Goal: Task Accomplishment & Management: Manage account settings

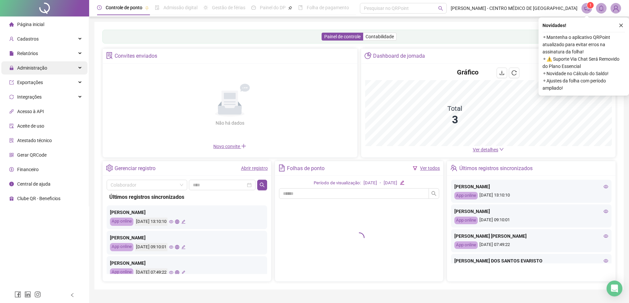
click at [50, 66] on div "Administração" at bounding box center [44, 67] width 86 height 13
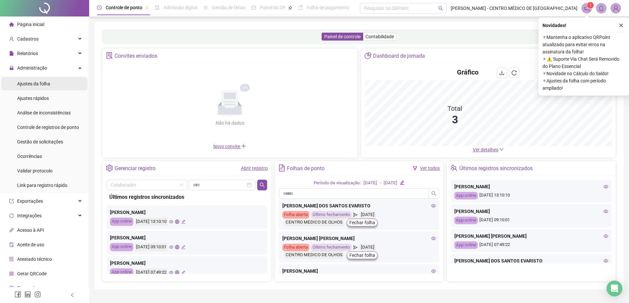
click at [40, 86] on span "Ajustes da folha" at bounding box center [33, 83] width 33 height 5
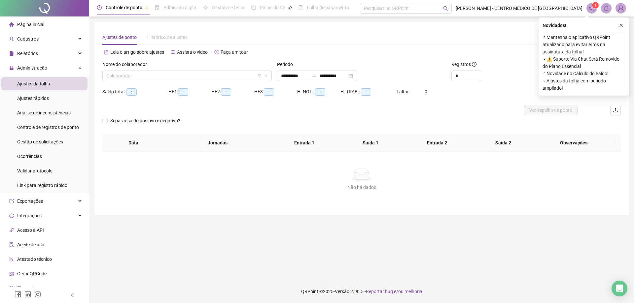
type input "**********"
click at [125, 77] on input "search" at bounding box center [183, 76] width 155 height 10
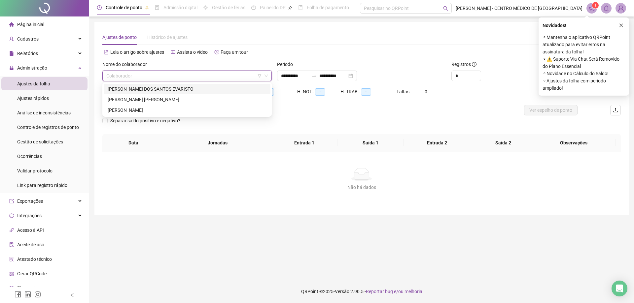
click at [120, 89] on div "[PERSON_NAME] DOS SANTOS EVARISTO" at bounding box center [187, 88] width 159 height 7
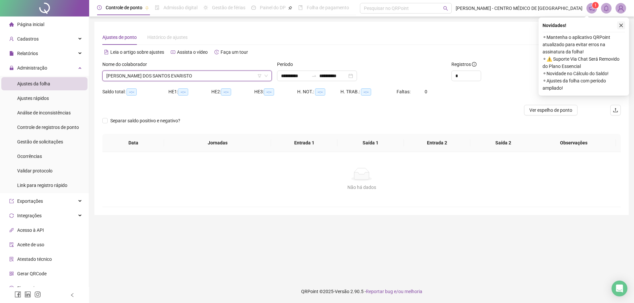
click at [620, 26] on icon "close" at bounding box center [620, 25] width 5 height 5
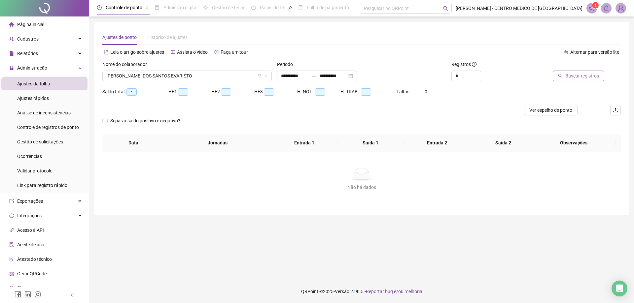
click at [586, 79] on span "Buscar registros" at bounding box center [582, 75] width 34 height 7
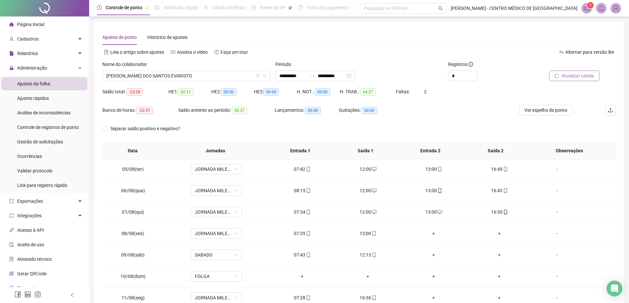
scroll to position [99, 0]
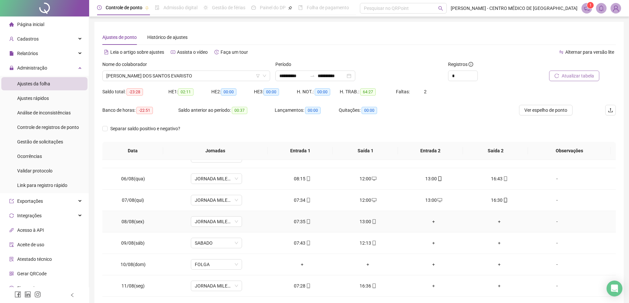
click at [429, 220] on div "+" at bounding box center [433, 221] width 55 height 7
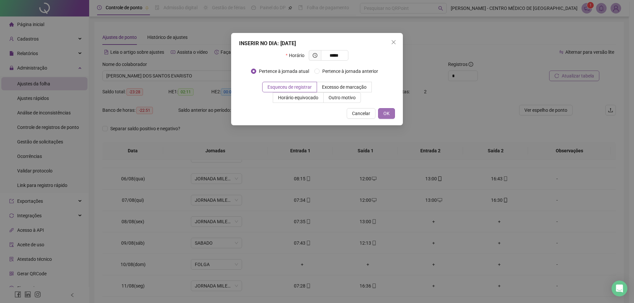
type input "*****"
click at [389, 117] on span "OK" at bounding box center [386, 113] width 6 height 7
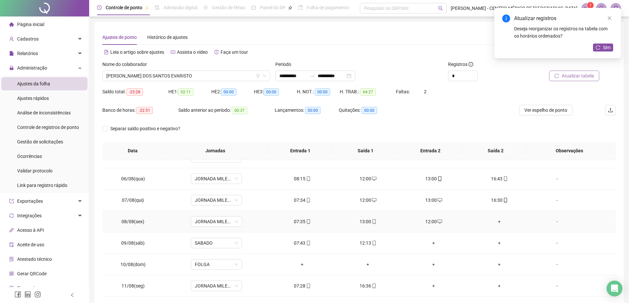
click at [494, 221] on div "+" at bounding box center [499, 221] width 55 height 7
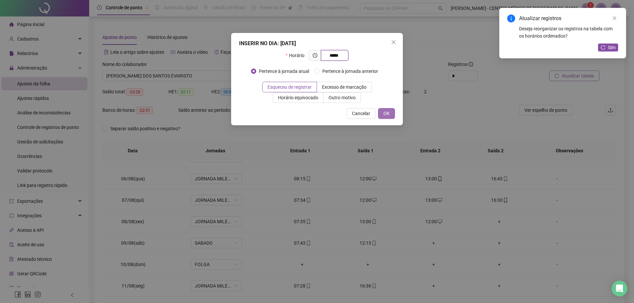
type input "*****"
click at [388, 115] on span "OK" at bounding box center [386, 113] width 6 height 7
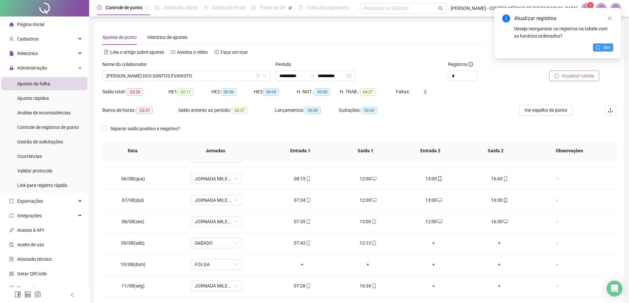
click at [609, 49] on span "Sim" at bounding box center [606, 47] width 8 height 7
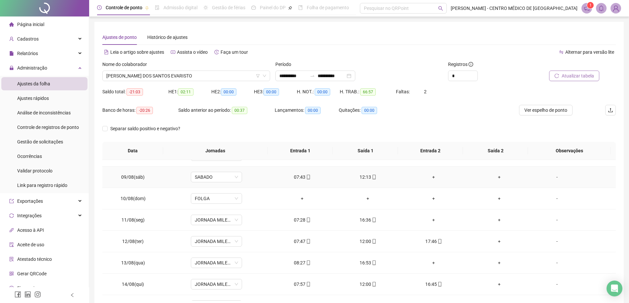
scroll to position [198, 0]
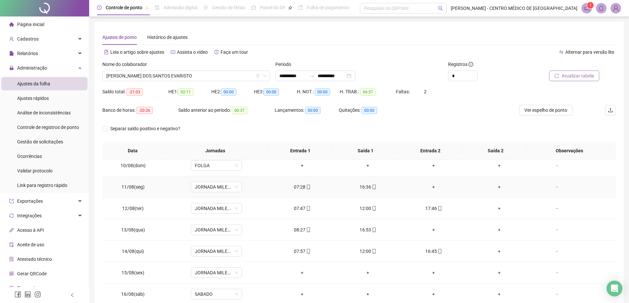
click at [430, 188] on div "+" at bounding box center [433, 186] width 55 height 7
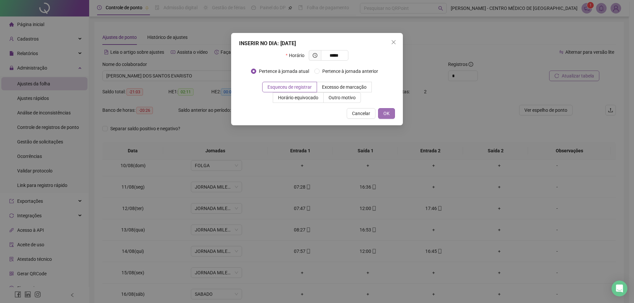
type input "*****"
click at [387, 115] on span "OK" at bounding box center [386, 113] width 6 height 7
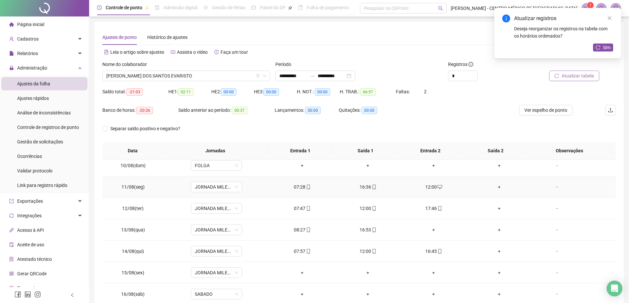
click at [494, 189] on div "+" at bounding box center [499, 186] width 55 height 7
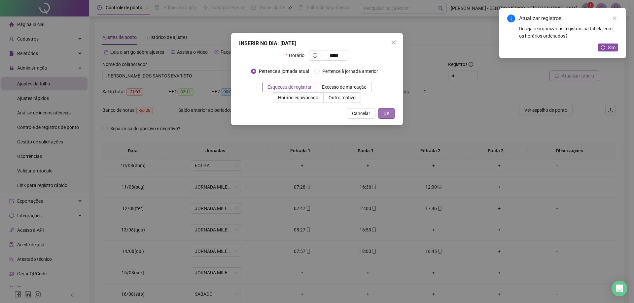
type input "*****"
click at [390, 110] on button "OK" at bounding box center [386, 113] width 17 height 11
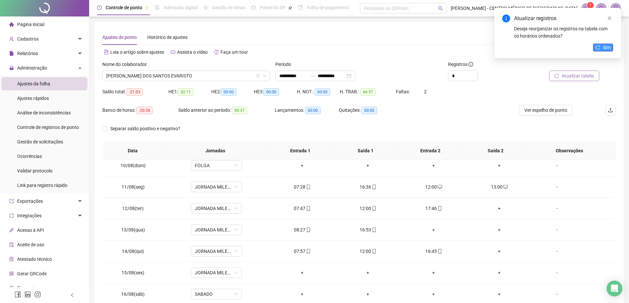
click at [600, 50] on button "Sim" at bounding box center [603, 48] width 20 height 8
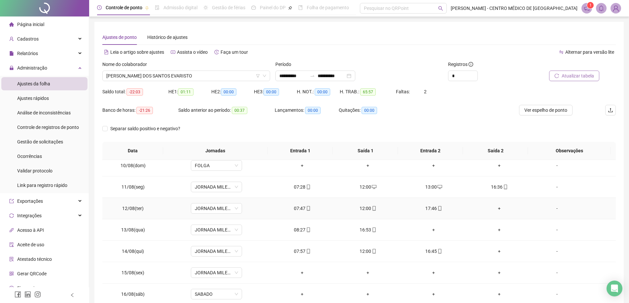
click at [496, 208] on div "+" at bounding box center [499, 208] width 55 height 7
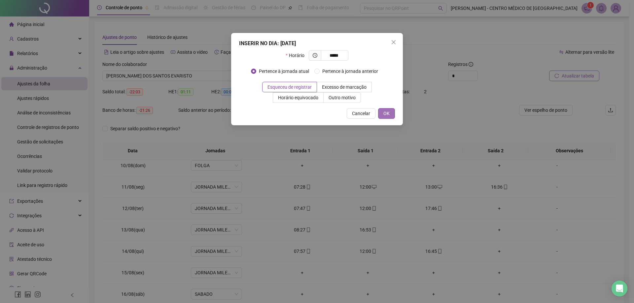
type input "*****"
click at [384, 112] on span "OK" at bounding box center [386, 113] width 6 height 7
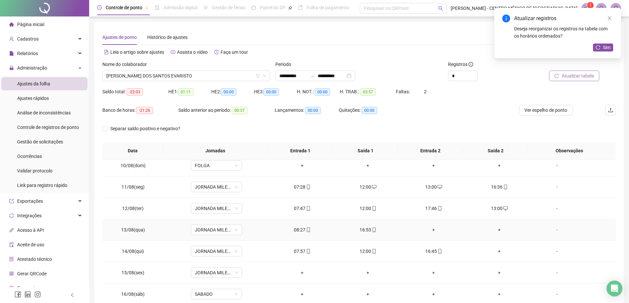
scroll to position [231, 0]
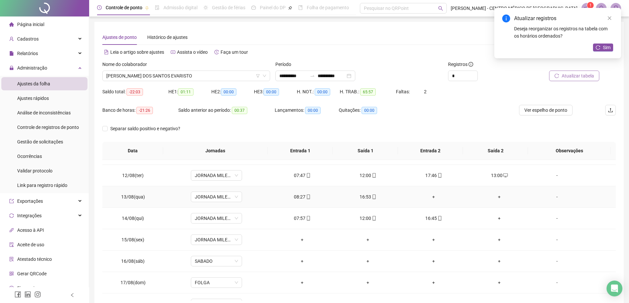
click at [430, 199] on div "+" at bounding box center [433, 196] width 55 height 7
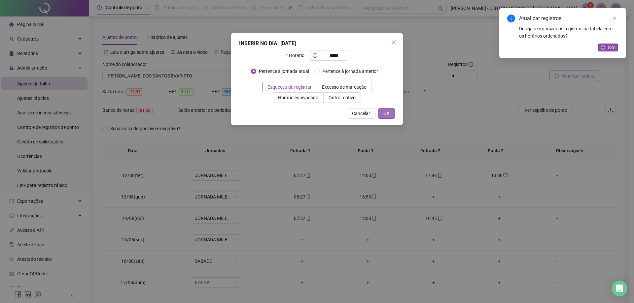
type input "*****"
click at [386, 117] on button "OK" at bounding box center [386, 113] width 17 height 11
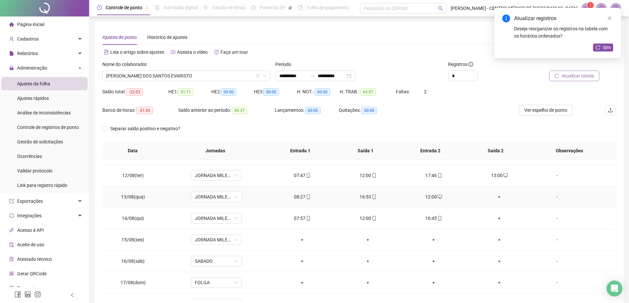
click at [494, 198] on div "+" at bounding box center [499, 196] width 55 height 7
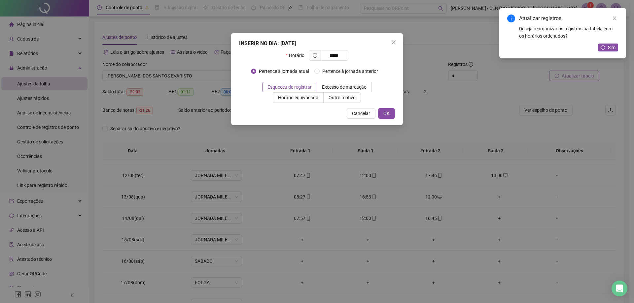
type input "*****"
click at [396, 116] on div "INSERIR NO DIA : [DATE] Horário ***** Pertence à jornada atual Pertence à jorna…" at bounding box center [317, 79] width 172 height 92
click at [392, 113] on button "OK" at bounding box center [386, 113] width 17 height 11
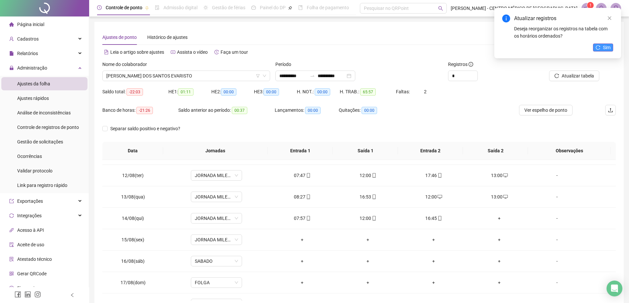
click at [596, 47] on icon "reload" at bounding box center [597, 47] width 5 height 5
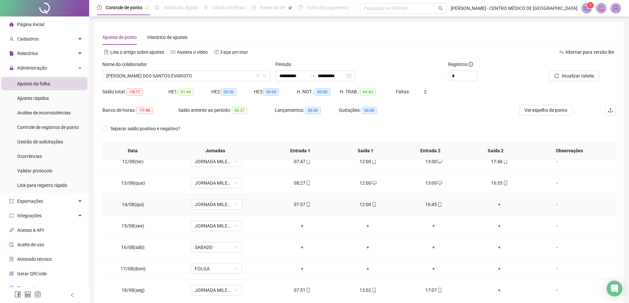
scroll to position [245, 0]
click at [494, 203] on div "+" at bounding box center [499, 204] width 55 height 7
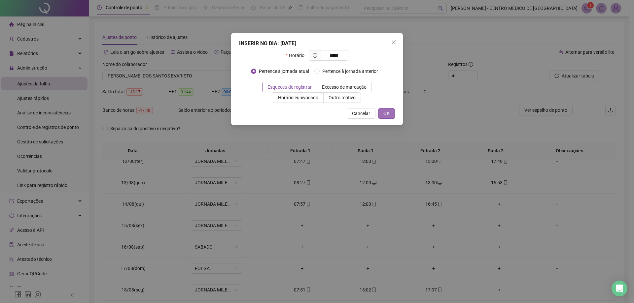
type input "*****"
click at [393, 112] on button "OK" at bounding box center [386, 113] width 17 height 11
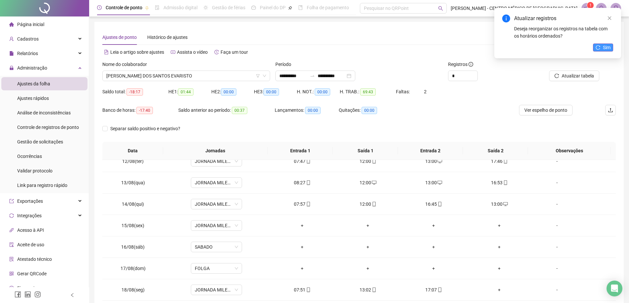
click at [598, 45] on button "Sim" at bounding box center [603, 48] width 20 height 8
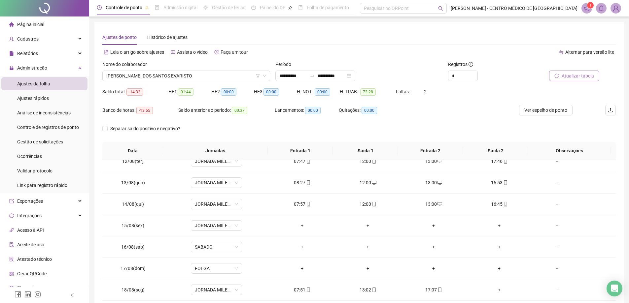
click at [598, 77] on button "Atualizar tabela" at bounding box center [574, 76] width 50 height 11
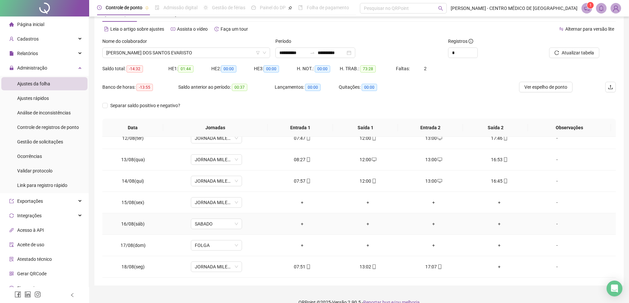
scroll to position [33, 0]
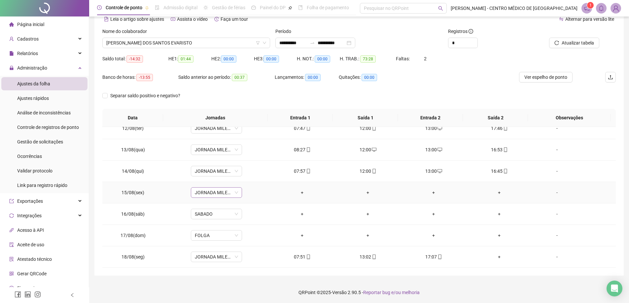
click at [216, 194] on span "JORNADA MILENA" at bounding box center [216, 193] width 43 height 10
click at [201, 239] on div "Folga" at bounding box center [235, 241] width 73 height 7
click at [245, 176] on span "Sim" at bounding box center [247, 175] width 8 height 7
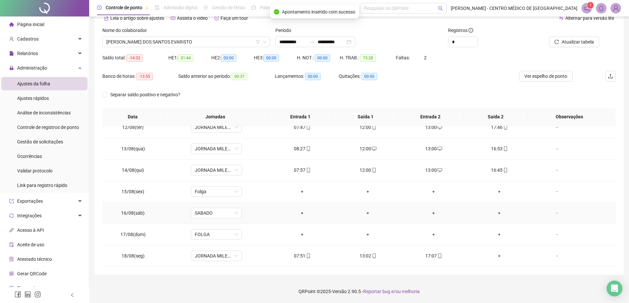
click at [219, 221] on td "SABADO" at bounding box center [217, 213] width 106 height 21
click at [220, 216] on span "SABADO" at bounding box center [216, 213] width 43 height 10
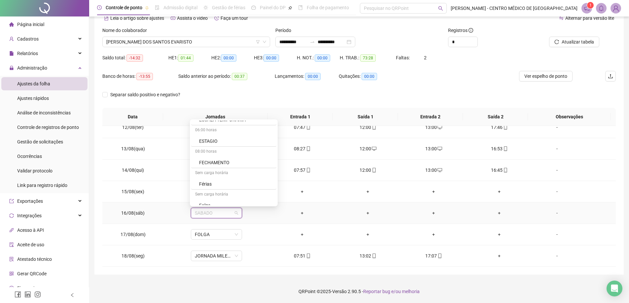
scroll to position [264, 0]
click at [207, 196] on div "Folga" at bounding box center [235, 194] width 73 height 7
click at [244, 194] on span "Sim" at bounding box center [247, 195] width 8 height 7
click at [495, 256] on div "+" at bounding box center [499, 255] width 55 height 7
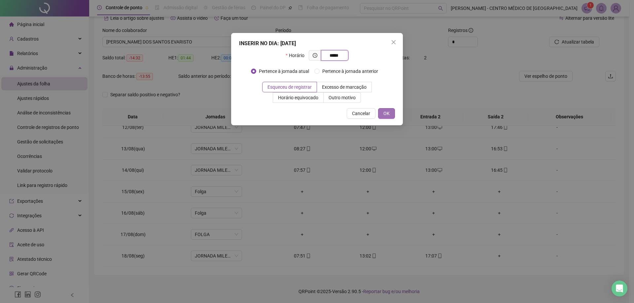
type input "*****"
click at [389, 112] on span "OK" at bounding box center [386, 113] width 6 height 7
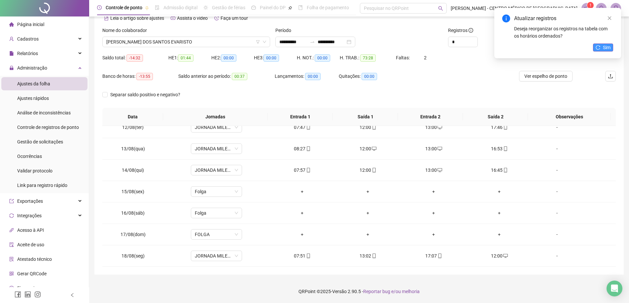
click at [601, 49] on button "Sim" at bounding box center [603, 48] width 20 height 8
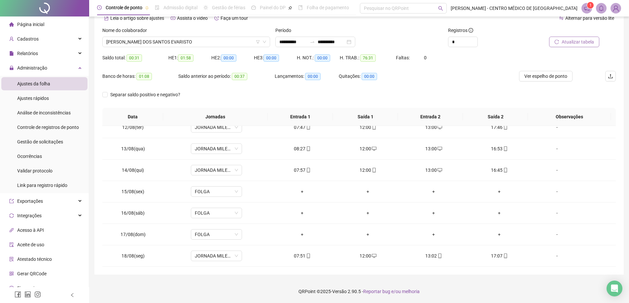
click at [571, 44] on span "Atualizar tabela" at bounding box center [577, 41] width 32 height 7
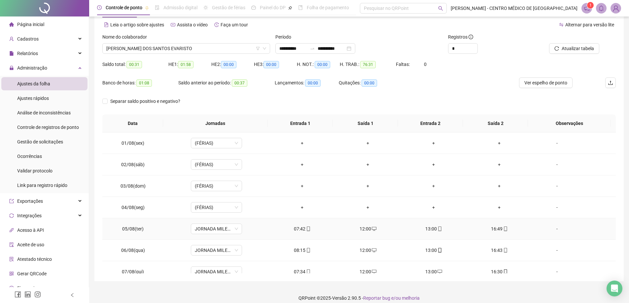
scroll to position [0, 0]
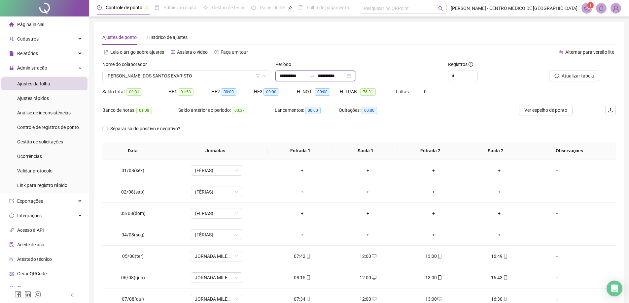
click at [338, 76] on input "**********" at bounding box center [331, 75] width 28 height 7
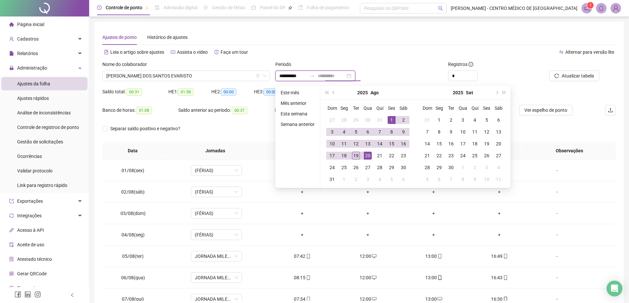
type input "**********"
click at [358, 158] on div "19" at bounding box center [356, 156] width 8 height 8
type input "**********"
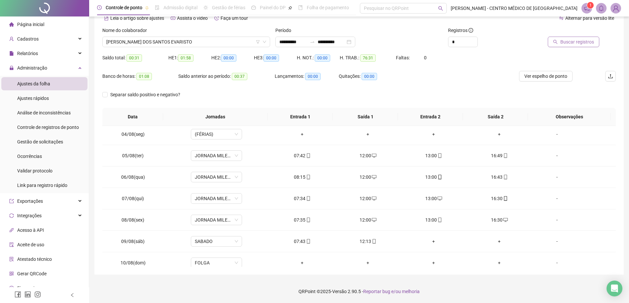
scroll to position [47, 0]
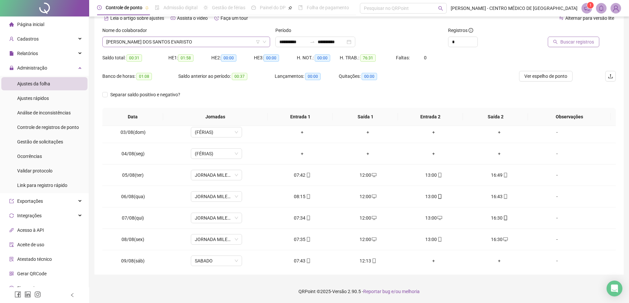
click at [193, 44] on span "[PERSON_NAME] DOS SANTOS EVARISTO" at bounding box center [186, 42] width 160 height 10
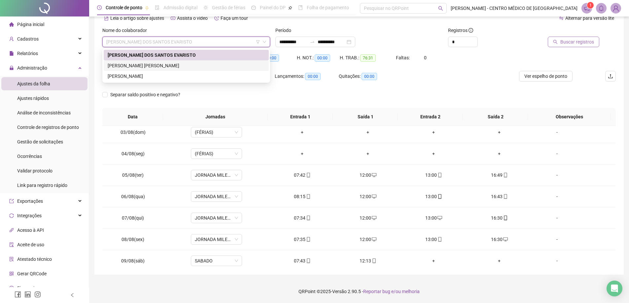
click at [171, 67] on div "[PERSON_NAME] [PERSON_NAME]" at bounding box center [186, 65] width 157 height 7
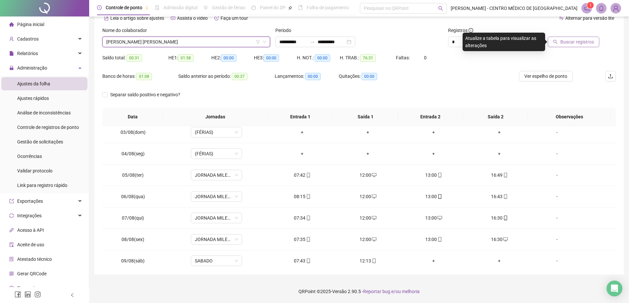
click at [571, 43] on span "Buscar registros" at bounding box center [577, 41] width 34 height 7
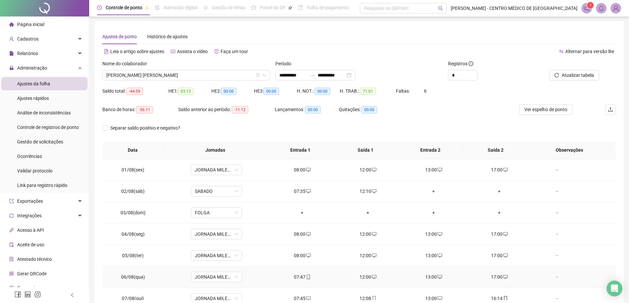
scroll to position [0, 0]
click at [581, 77] on span "Atualizar tabela" at bounding box center [577, 75] width 32 height 7
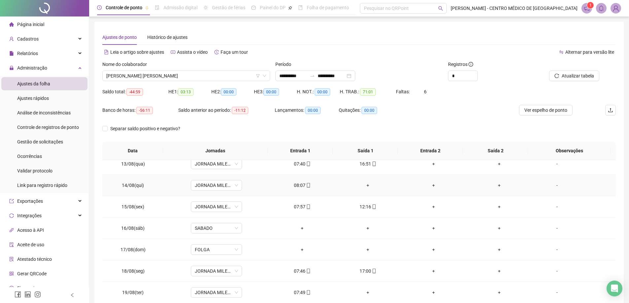
scroll to position [267, 0]
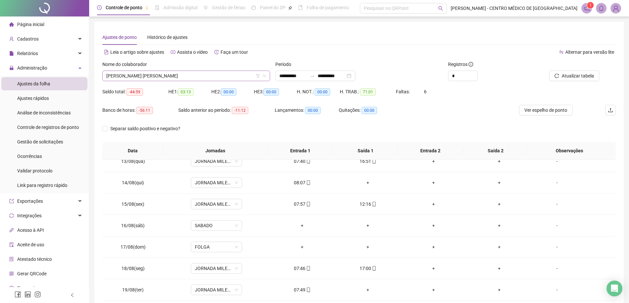
click at [192, 80] on span "[PERSON_NAME] [PERSON_NAME]" at bounding box center [186, 76] width 160 height 10
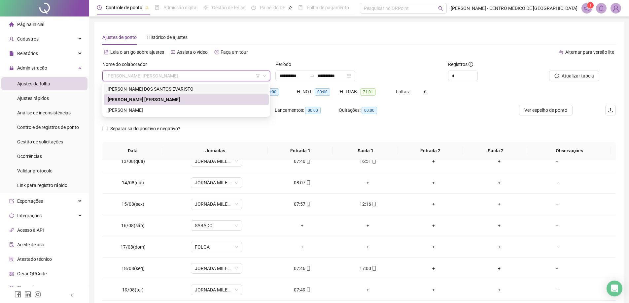
click at [191, 89] on div "[PERSON_NAME] DOS SANTOS EVARISTO" at bounding box center [186, 88] width 157 height 7
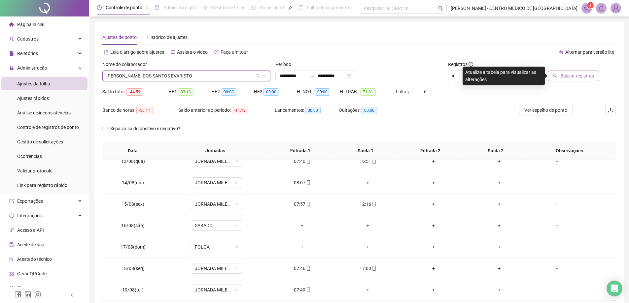
click at [578, 78] on span "Buscar registros" at bounding box center [577, 75] width 34 height 7
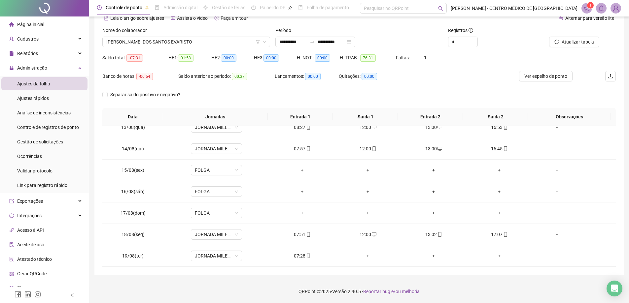
click at [178, 35] on div "Nome do colaborador" at bounding box center [186, 32] width 168 height 10
click at [179, 38] on span "[PERSON_NAME] DOS SANTOS EVARISTO" at bounding box center [186, 42] width 160 height 10
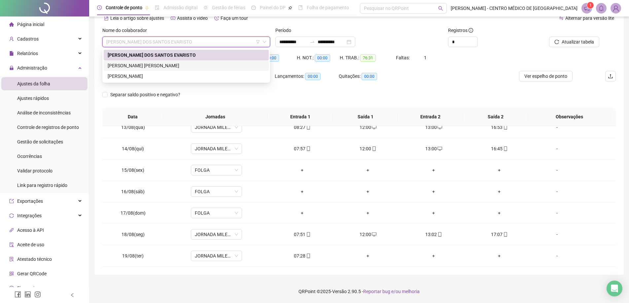
click at [185, 66] on div "[PERSON_NAME] [PERSON_NAME]" at bounding box center [186, 65] width 157 height 7
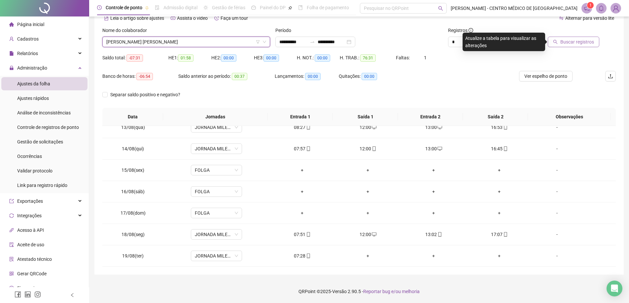
click at [570, 43] on span "Buscar registros" at bounding box center [577, 41] width 34 height 7
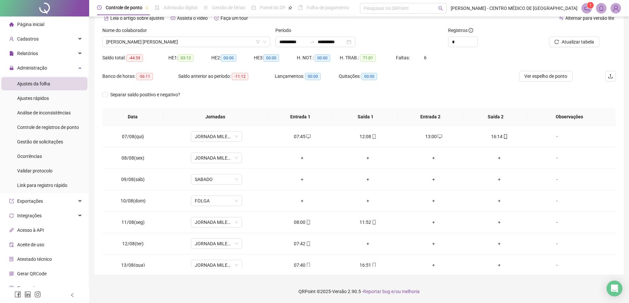
scroll to position [132, 0]
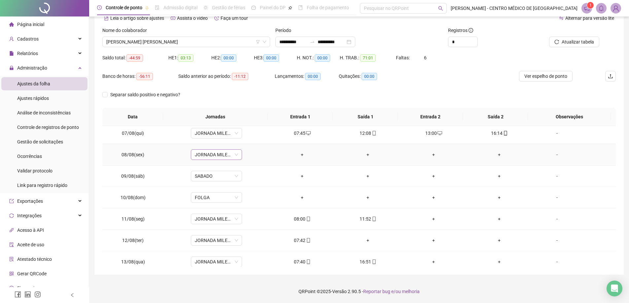
click at [223, 157] on span "JORNADA MILENA" at bounding box center [216, 155] width 43 height 10
click at [203, 237] on div "Folga" at bounding box center [235, 236] width 73 height 7
click at [244, 137] on span "Sim" at bounding box center [247, 137] width 8 height 7
click at [213, 173] on span "SABADO" at bounding box center [216, 176] width 43 height 10
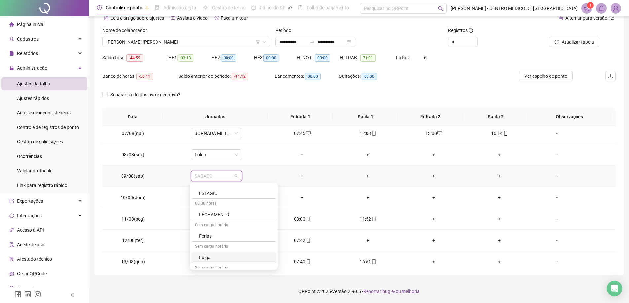
click at [203, 258] on div "Folga" at bounding box center [235, 257] width 73 height 7
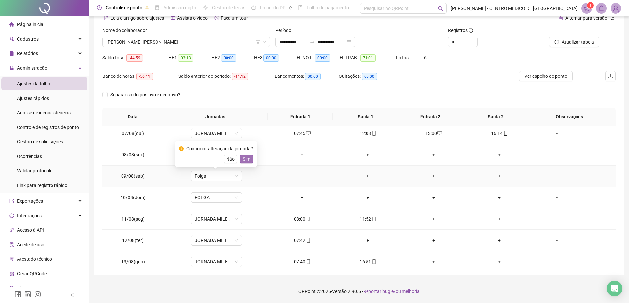
click at [246, 161] on span "Sim" at bounding box center [247, 158] width 8 height 7
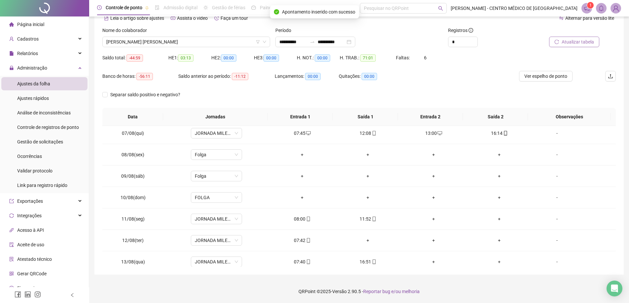
click at [574, 43] on span "Atualizar tabela" at bounding box center [577, 41] width 32 height 7
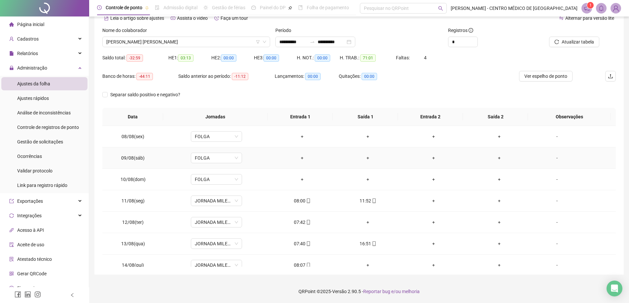
scroll to position [165, 0]
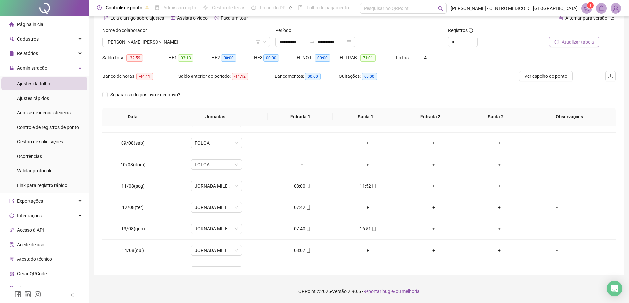
click at [576, 45] on span "Atualizar tabela" at bounding box center [577, 41] width 32 height 7
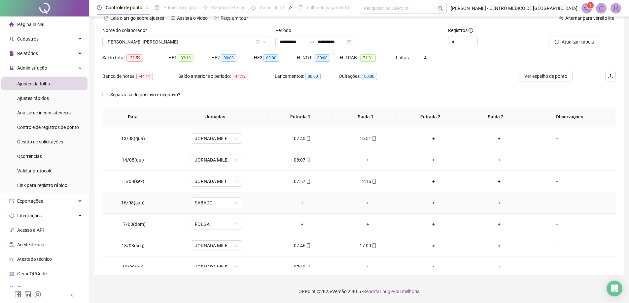
scroll to position [267, 0]
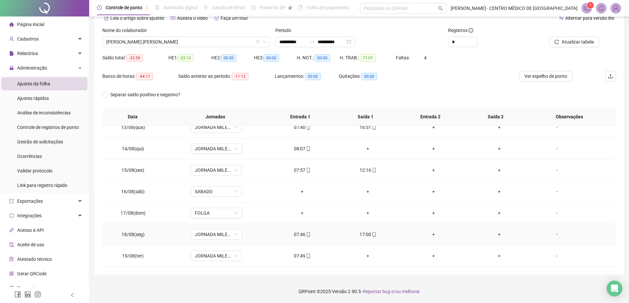
click at [432, 235] on div "+" at bounding box center [433, 234] width 55 height 7
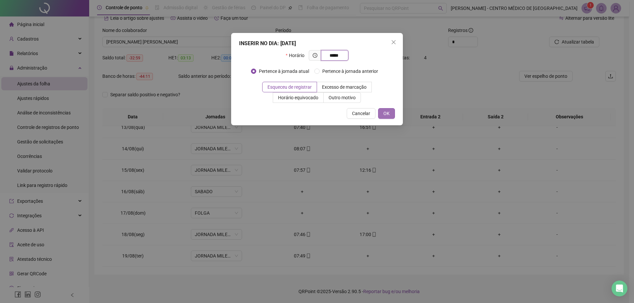
type input "*****"
click at [387, 114] on span "OK" at bounding box center [386, 113] width 6 height 7
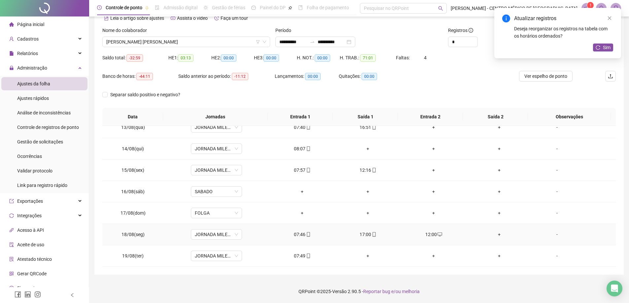
click at [499, 235] on div "+" at bounding box center [499, 234] width 55 height 7
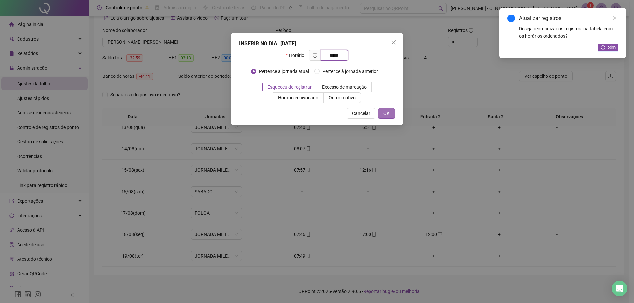
type input "*****"
click at [388, 110] on span "OK" at bounding box center [386, 113] width 6 height 7
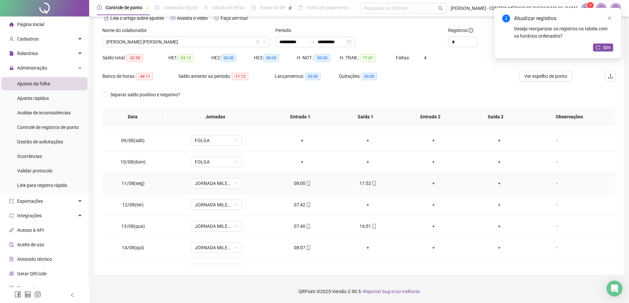
scroll to position [135, 0]
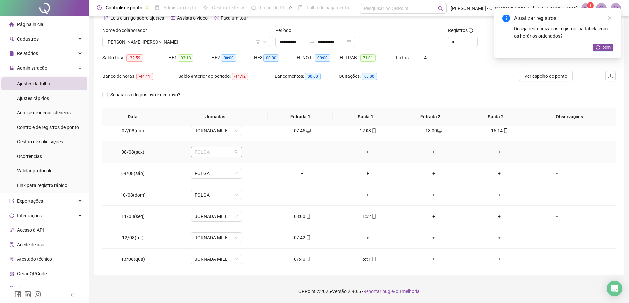
click at [238, 152] on div "FOLGA" at bounding box center [216, 152] width 51 height 11
click at [241, 176] on div "08:00-12:00-13:00-17:00" at bounding box center [235, 175] width 73 height 7
click at [248, 138] on span "Sim" at bounding box center [247, 134] width 8 height 7
click at [604, 46] on span "Sim" at bounding box center [606, 47] width 8 height 7
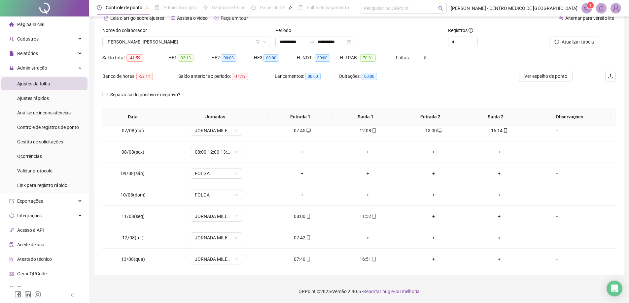
click at [575, 43] on span "Atualizar tabela" at bounding box center [577, 41] width 32 height 7
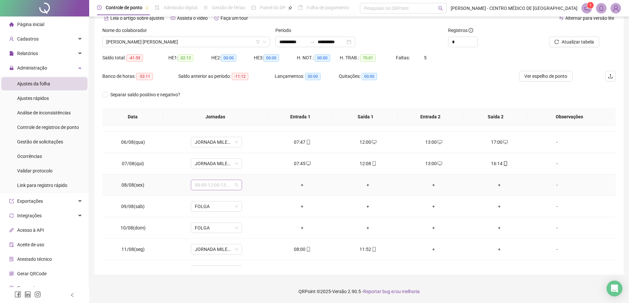
click at [233, 188] on span "08:00-12:00-13:00-17:00" at bounding box center [216, 185] width 43 height 10
click at [232, 227] on div "JORNADA MILENA" at bounding box center [233, 232] width 85 height 11
click at [245, 170] on span "Sim" at bounding box center [247, 167] width 8 height 7
click at [574, 44] on span "Atualizar tabela" at bounding box center [577, 41] width 32 height 7
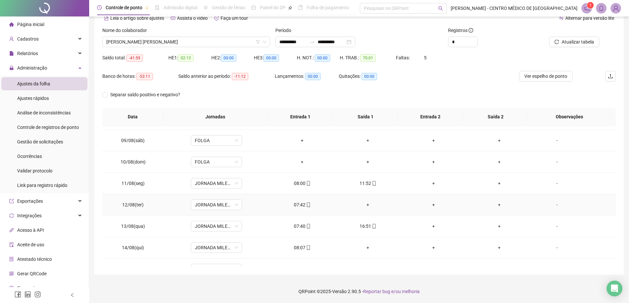
scroll to position [201, 0]
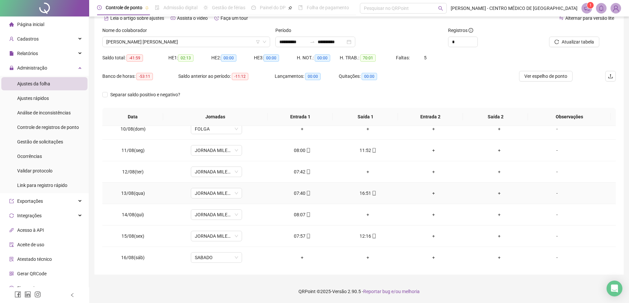
click at [432, 194] on div "+" at bounding box center [433, 193] width 55 height 7
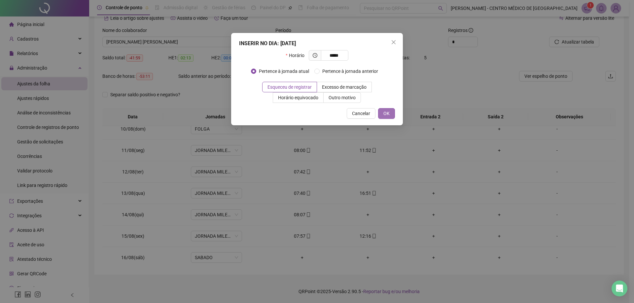
type input "*****"
click at [382, 113] on button "OK" at bounding box center [386, 113] width 17 height 11
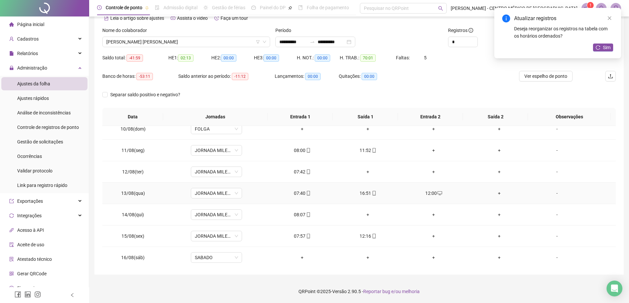
click at [495, 193] on div "+" at bounding box center [499, 193] width 55 height 7
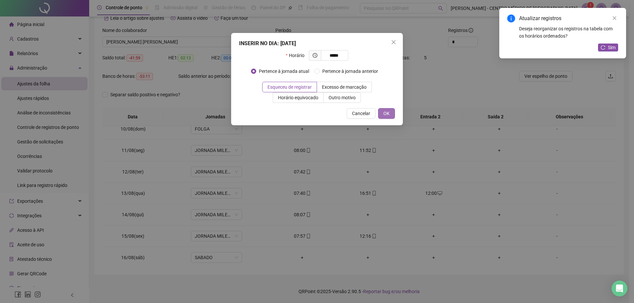
type input "*****"
click at [388, 111] on span "OK" at bounding box center [386, 113] width 6 height 7
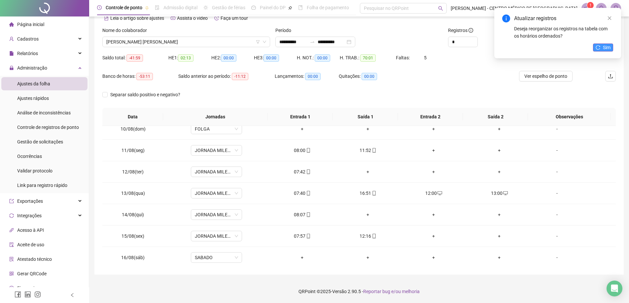
click at [606, 48] on span "Sim" at bounding box center [606, 47] width 8 height 7
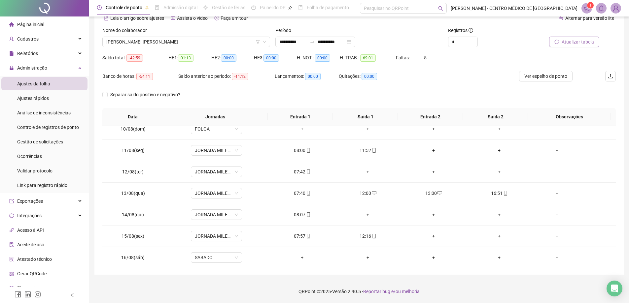
click at [590, 40] on span "Atualizar tabela" at bounding box center [577, 41] width 32 height 7
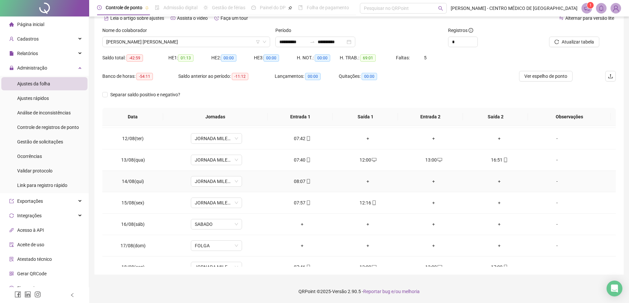
scroll to position [267, 0]
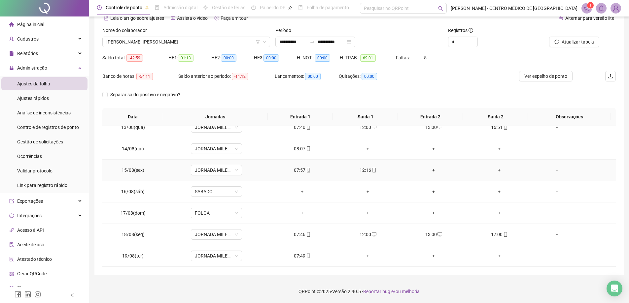
click at [430, 171] on div "+" at bounding box center [433, 170] width 55 height 7
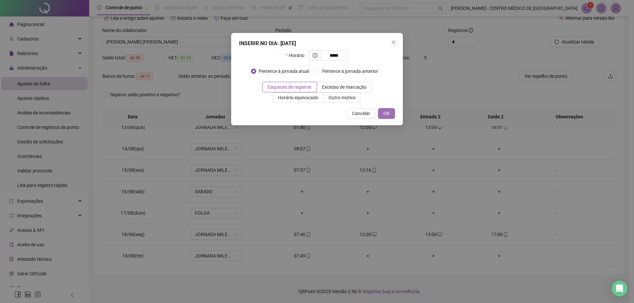
type input "*****"
click at [393, 114] on button "OK" at bounding box center [386, 113] width 17 height 11
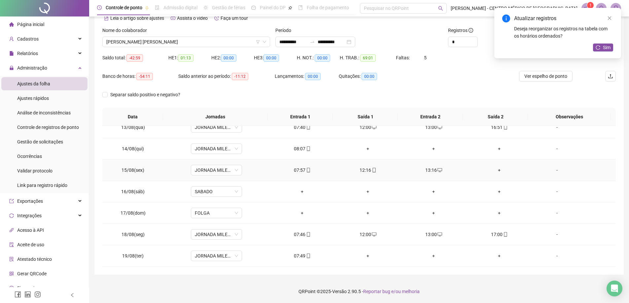
click at [494, 170] on div "+" at bounding box center [499, 170] width 55 height 7
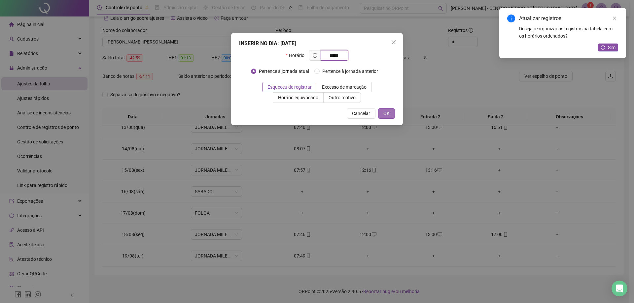
type input "*****"
click at [385, 113] on span "OK" at bounding box center [386, 113] width 6 height 7
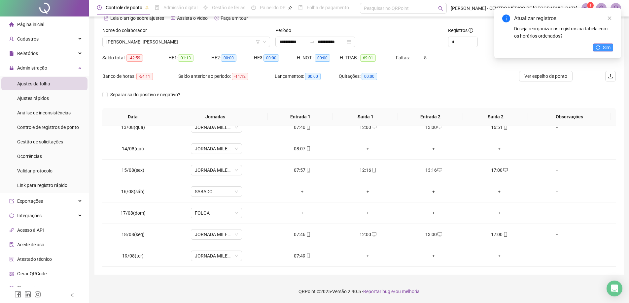
click at [606, 49] on span "Sim" at bounding box center [606, 47] width 8 height 7
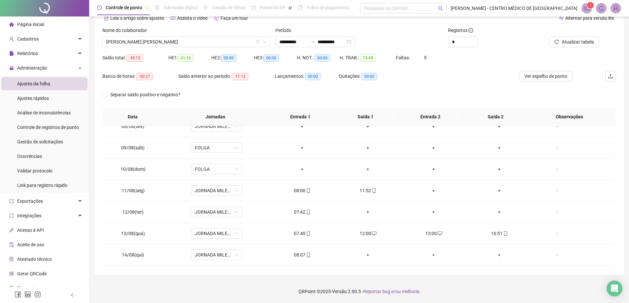
scroll to position [168, 0]
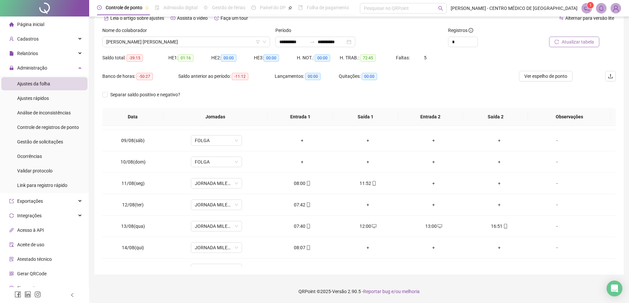
click at [568, 45] on span "Atualizar tabela" at bounding box center [577, 41] width 32 height 7
click at [431, 184] on div "+" at bounding box center [433, 183] width 55 height 7
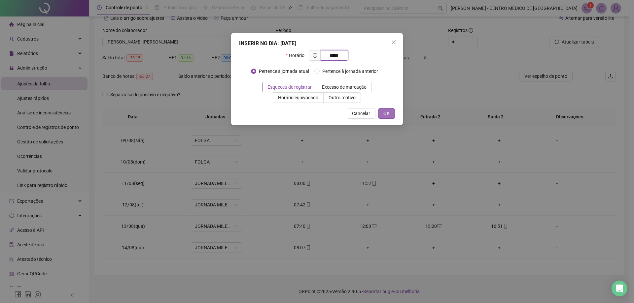
type input "*****"
click at [387, 113] on span "OK" at bounding box center [386, 113] width 6 height 7
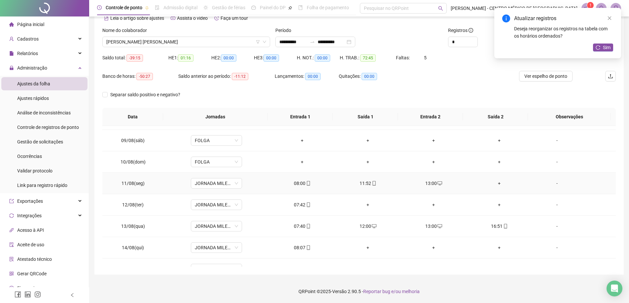
click at [497, 185] on div "+" at bounding box center [499, 183] width 55 height 7
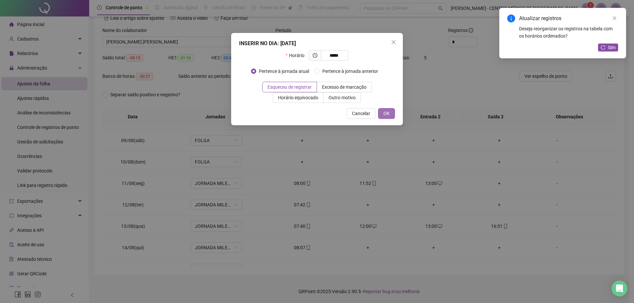
type input "*****"
click at [390, 112] on button "OK" at bounding box center [386, 113] width 17 height 11
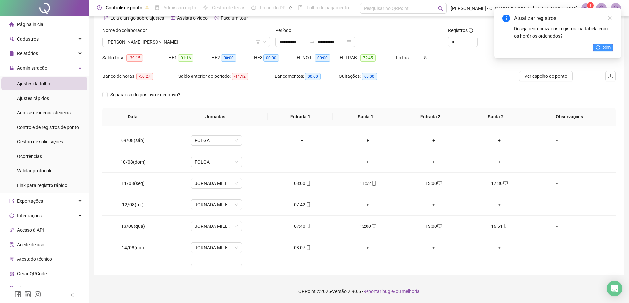
click at [607, 48] on span "Sim" at bounding box center [606, 47] width 8 height 7
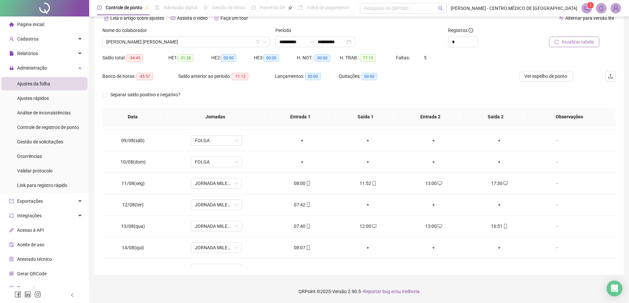
click at [589, 40] on span "Atualizar tabela" at bounding box center [577, 41] width 32 height 7
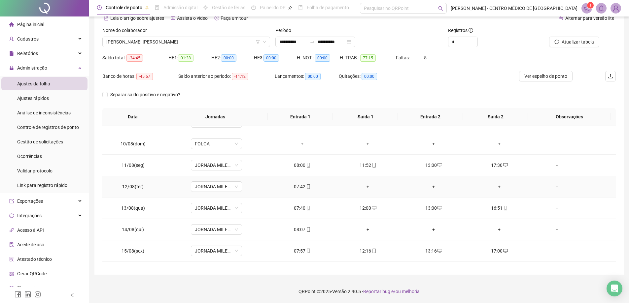
scroll to position [201, 0]
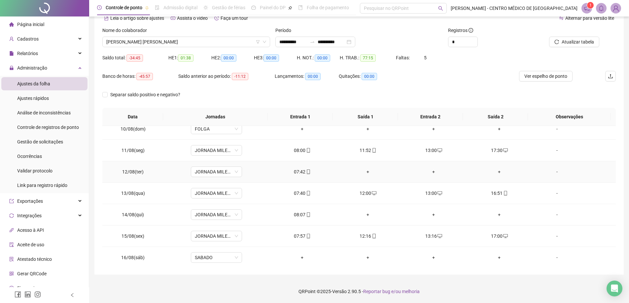
click at [366, 173] on div "+" at bounding box center [367, 171] width 55 height 7
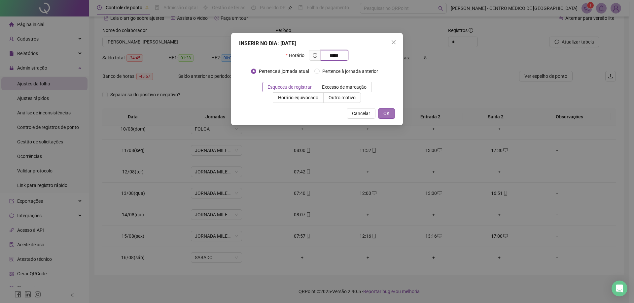
type input "*****"
click at [387, 117] on button "OK" at bounding box center [386, 113] width 17 height 11
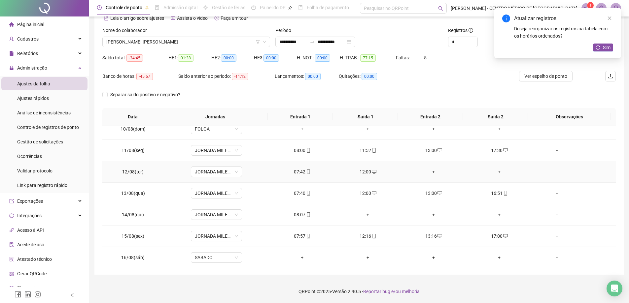
click at [430, 171] on div "+" at bounding box center [433, 171] width 55 height 7
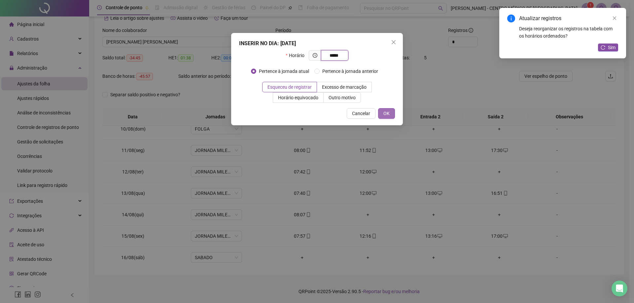
type input "*****"
click at [391, 110] on button "OK" at bounding box center [386, 113] width 17 height 11
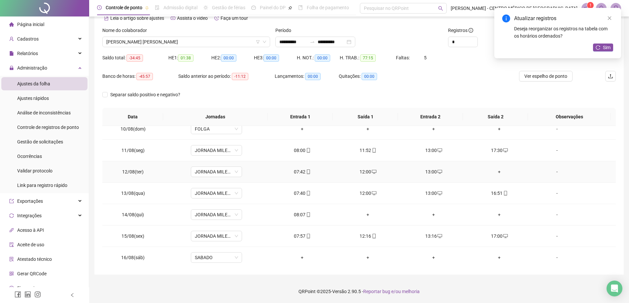
click at [497, 172] on div "+" at bounding box center [499, 171] width 55 height 7
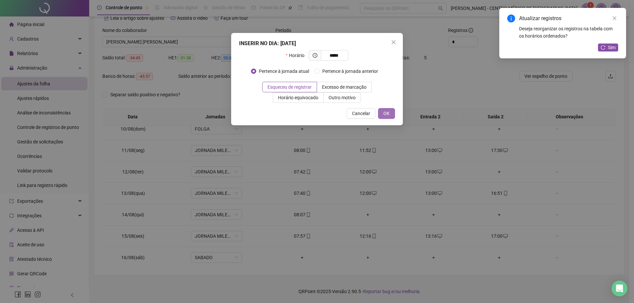
type input "*****"
click at [392, 112] on button "OK" at bounding box center [386, 113] width 17 height 11
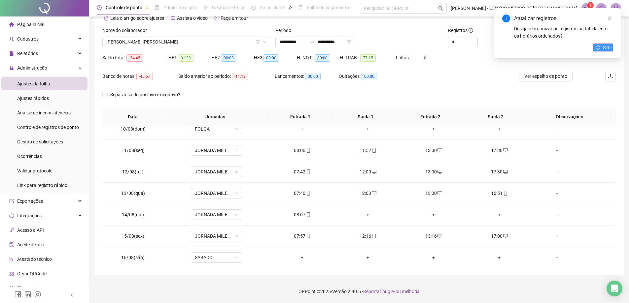
click at [606, 50] on span "Sim" at bounding box center [606, 47] width 8 height 7
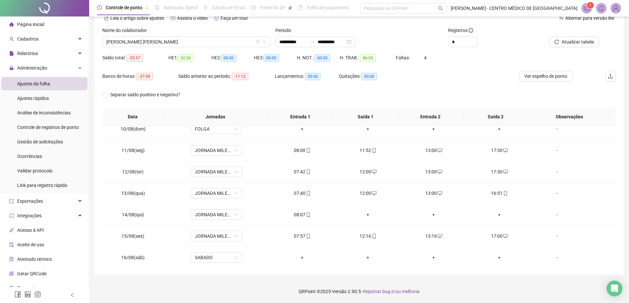
click at [586, 43] on span "Atualizar tabela" at bounding box center [577, 41] width 32 height 7
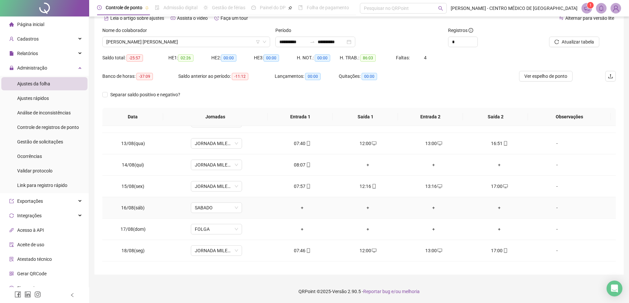
scroll to position [267, 0]
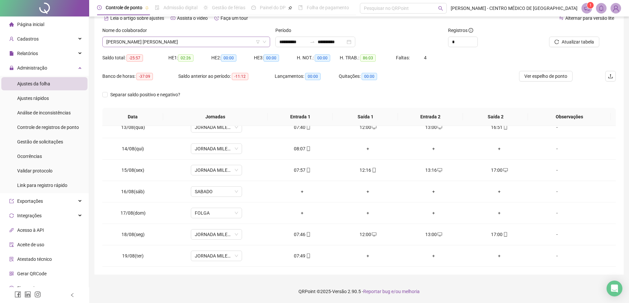
click at [152, 37] on span "[PERSON_NAME] [PERSON_NAME]" at bounding box center [186, 42] width 160 height 10
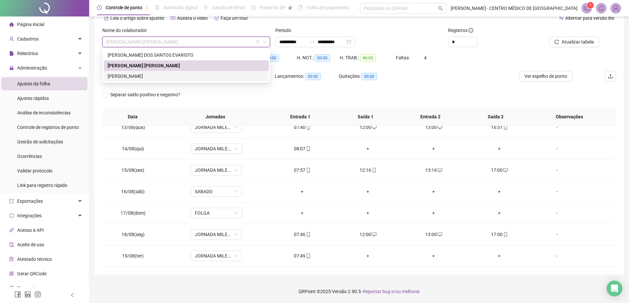
click at [136, 75] on div "[PERSON_NAME]" at bounding box center [186, 76] width 157 height 7
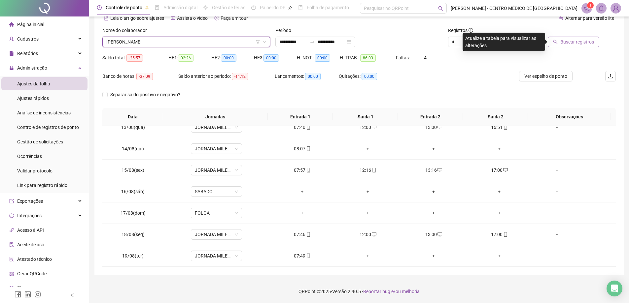
click at [574, 43] on span "Buscar registros" at bounding box center [577, 41] width 34 height 7
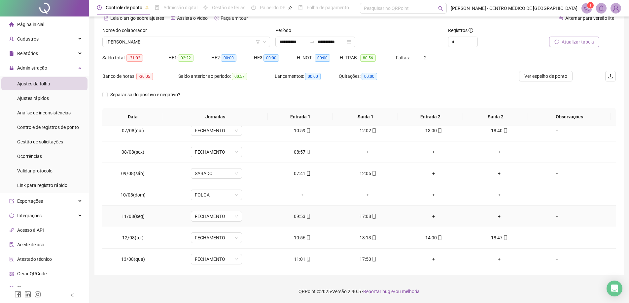
scroll to position [102, 0]
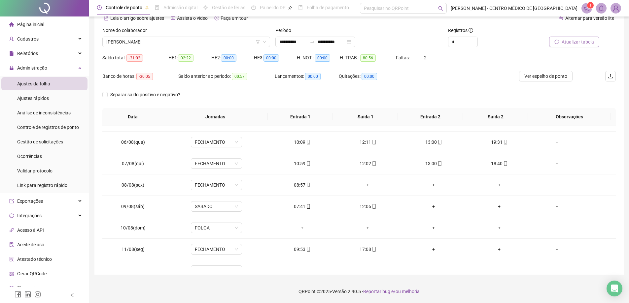
click at [574, 42] on span "Atualizar tabela" at bounding box center [577, 41] width 32 height 7
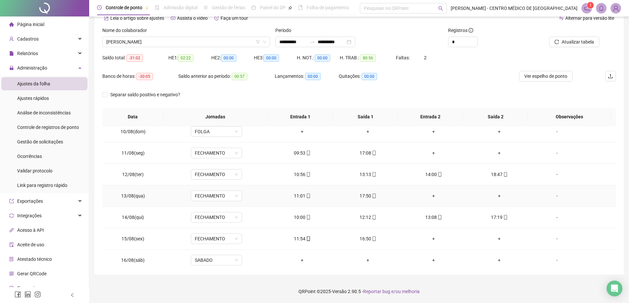
scroll to position [231, 0]
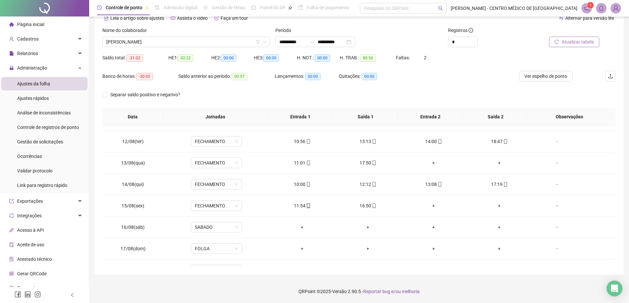
click at [585, 43] on span "Atualizar tabela" at bounding box center [577, 41] width 32 height 7
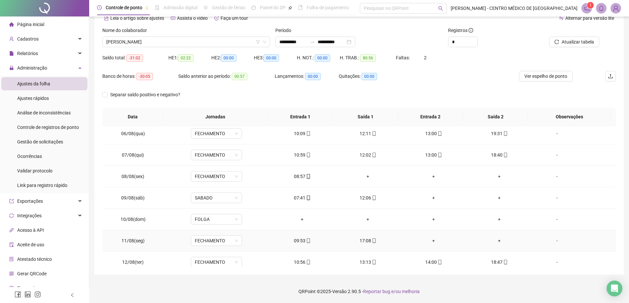
scroll to position [99, 0]
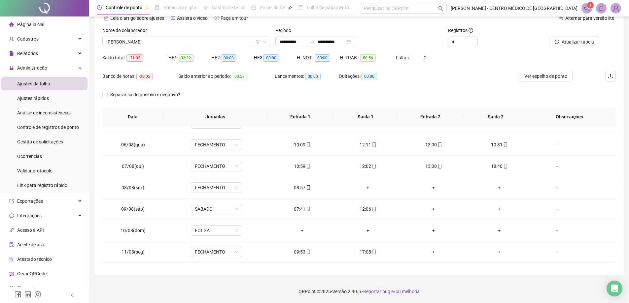
click at [583, 44] on span "Atualizar tabela" at bounding box center [577, 41] width 32 height 7
click at [570, 44] on span "Atualizar tabela" at bounding box center [577, 41] width 32 height 7
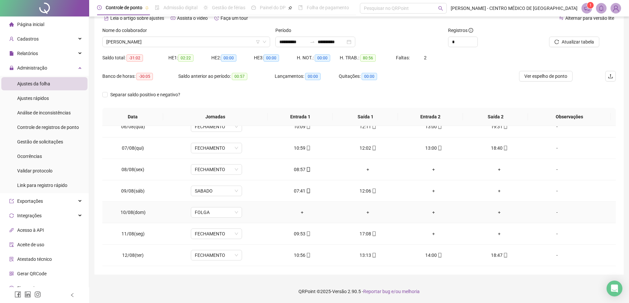
scroll to position [132, 0]
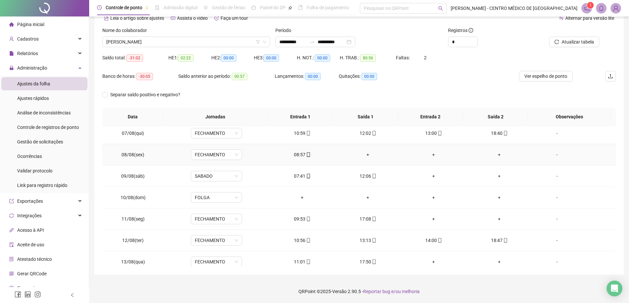
click at [364, 156] on div "+" at bounding box center [367, 154] width 55 height 7
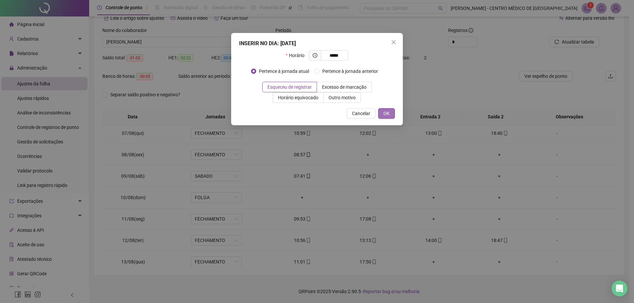
type input "*****"
click at [383, 111] on button "OK" at bounding box center [386, 113] width 17 height 11
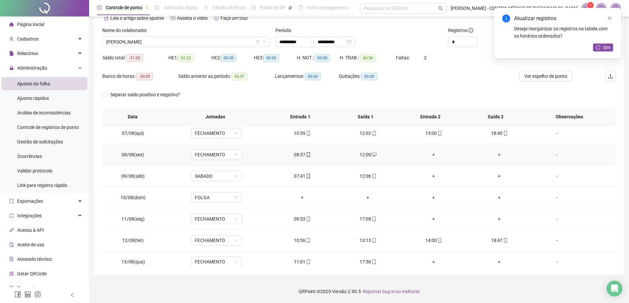
click at [432, 155] on div "+" at bounding box center [433, 154] width 55 height 7
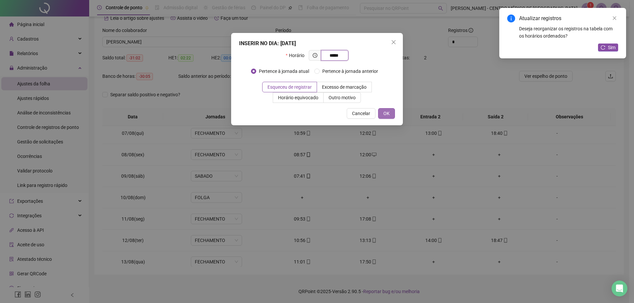
type input "*****"
click at [386, 113] on span "OK" at bounding box center [386, 113] width 6 height 7
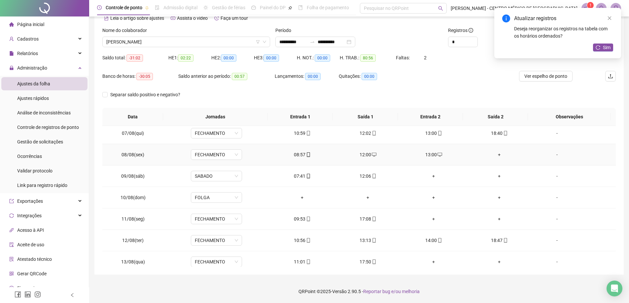
click at [494, 155] on div "+" at bounding box center [499, 154] width 55 height 7
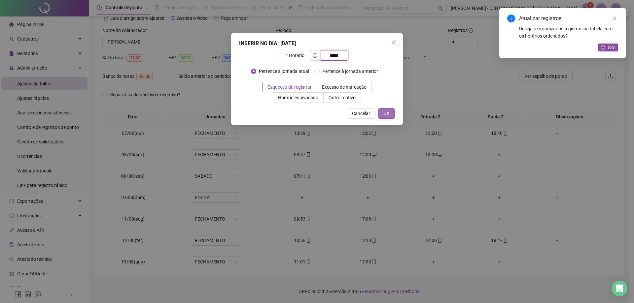
type input "*****"
click at [388, 114] on span "OK" at bounding box center [386, 113] width 6 height 7
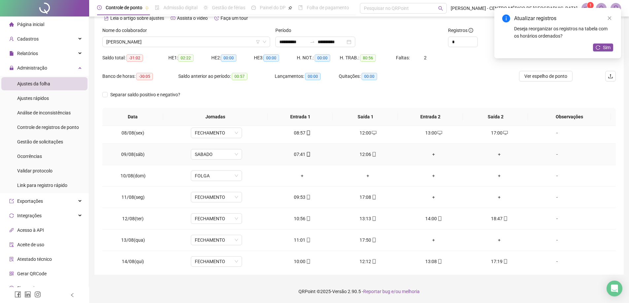
scroll to position [165, 0]
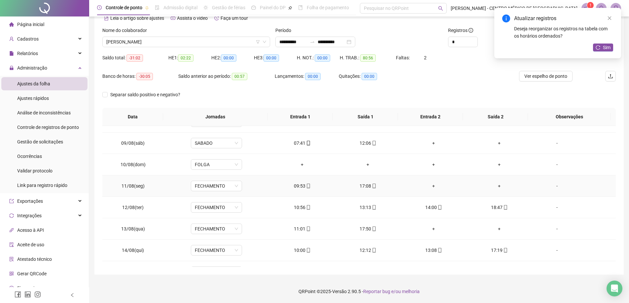
click at [429, 184] on div "+" at bounding box center [433, 185] width 55 height 7
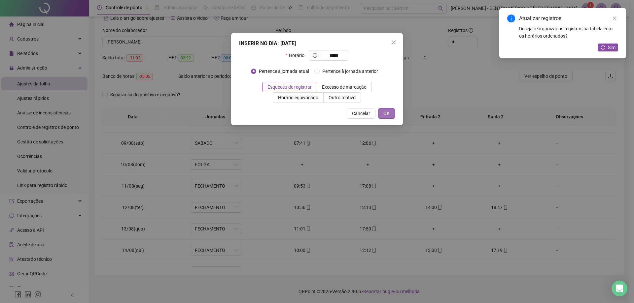
type input "*****"
click at [390, 117] on button "OK" at bounding box center [386, 113] width 17 height 11
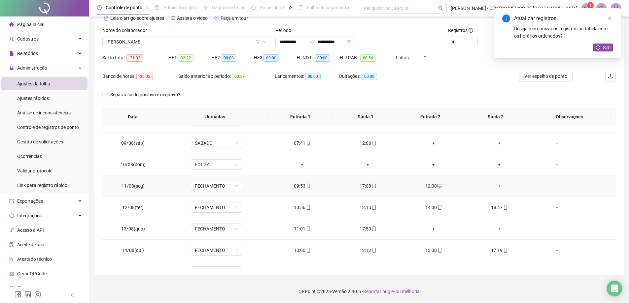
click at [497, 188] on div "+" at bounding box center [499, 185] width 55 height 7
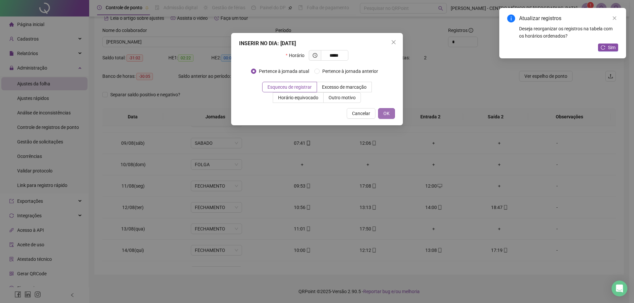
type input "*****"
click at [388, 110] on button "OK" at bounding box center [386, 113] width 17 height 11
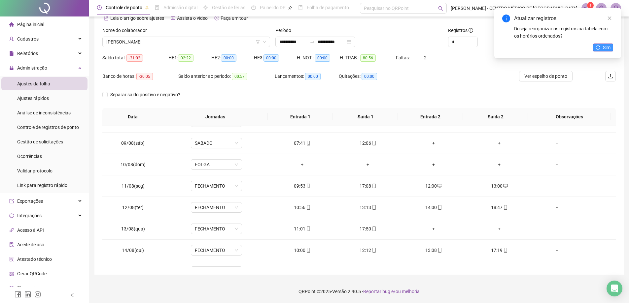
click at [609, 51] on span "Sim" at bounding box center [606, 47] width 8 height 7
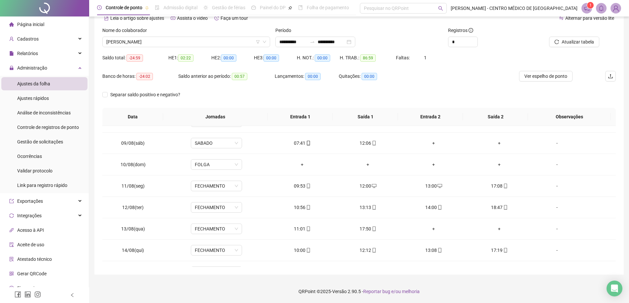
click at [576, 41] on span "Atualizar tabela" at bounding box center [577, 41] width 32 height 7
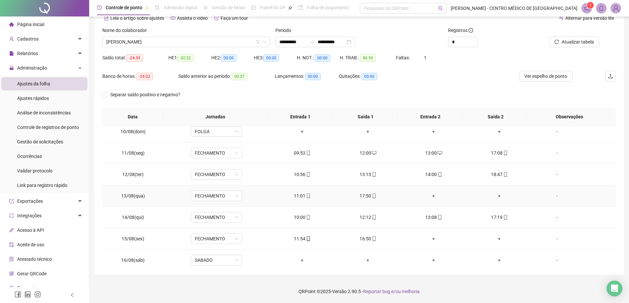
click at [431, 198] on div "+" at bounding box center [433, 195] width 55 height 7
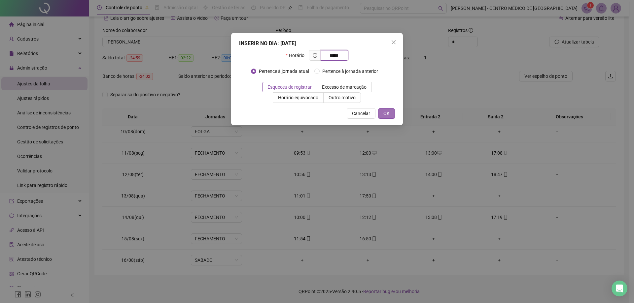
type input "*****"
click at [391, 112] on button "OK" at bounding box center [386, 113] width 17 height 11
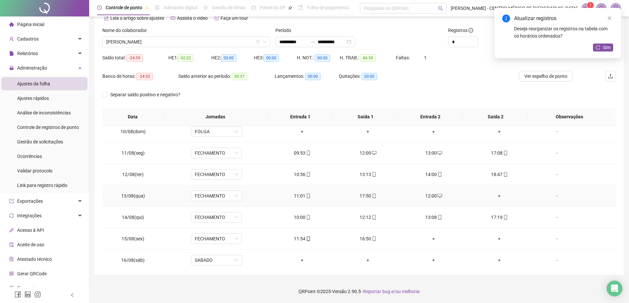
click at [495, 196] on div "+" at bounding box center [499, 195] width 55 height 7
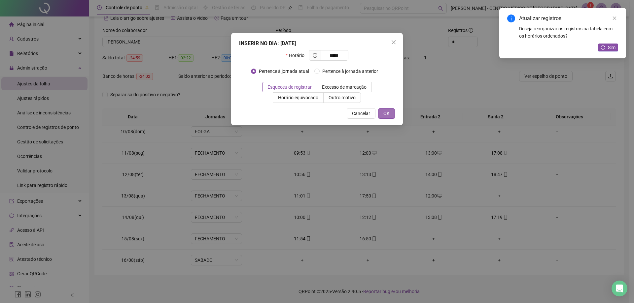
type input "*****"
click at [389, 113] on span "OK" at bounding box center [386, 113] width 6 height 7
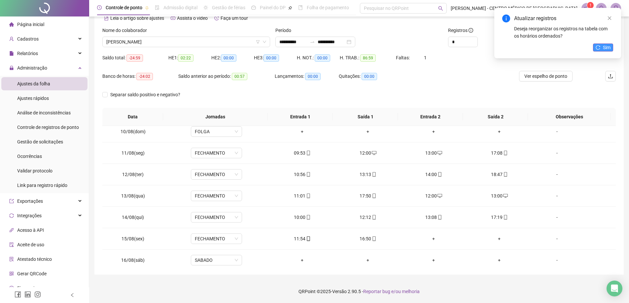
click at [600, 49] on icon "reload" at bounding box center [597, 47] width 5 height 5
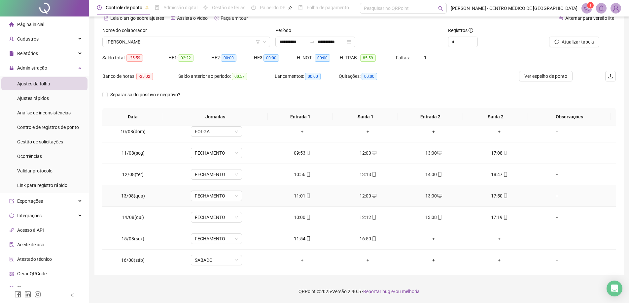
scroll to position [231, 0]
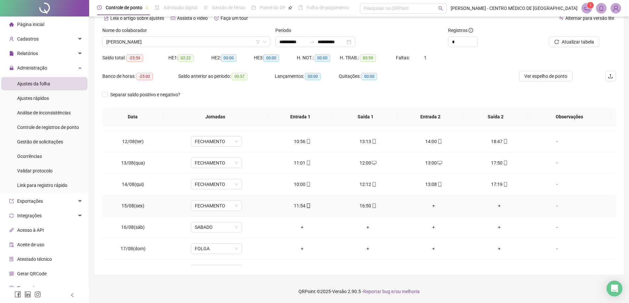
click at [430, 207] on div "+" at bounding box center [433, 205] width 55 height 7
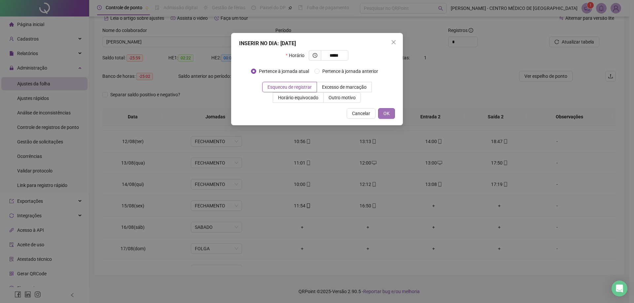
type input "*****"
click at [390, 113] on button "OK" at bounding box center [386, 113] width 17 height 11
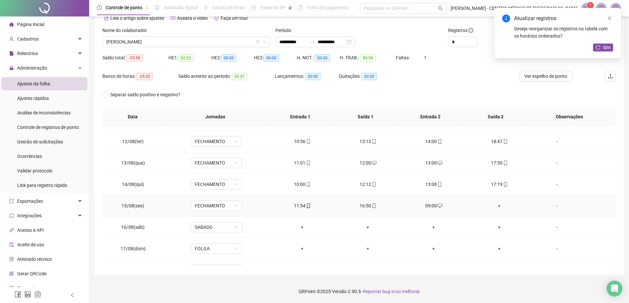
click at [495, 206] on div "+" at bounding box center [499, 205] width 55 height 7
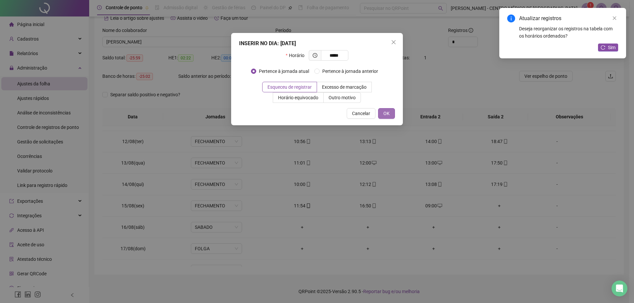
type input "*****"
click at [386, 116] on span "OK" at bounding box center [386, 113] width 6 height 7
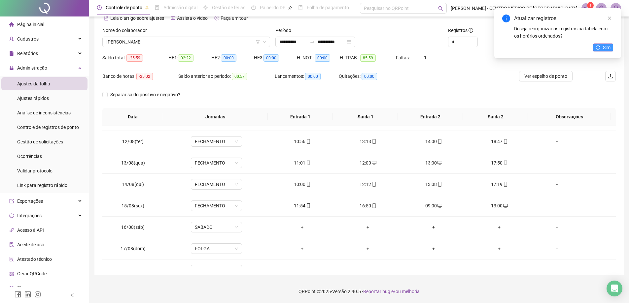
click at [601, 48] on button "Sim" at bounding box center [603, 48] width 20 height 8
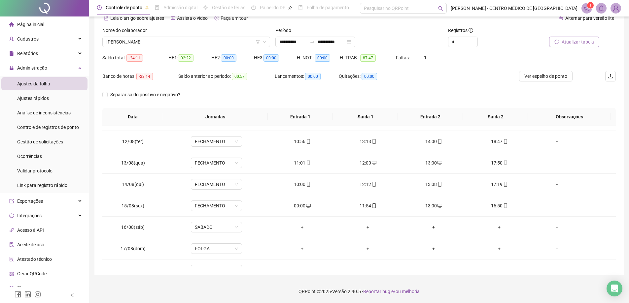
click at [568, 40] on span "Atualizar tabela" at bounding box center [577, 41] width 32 height 7
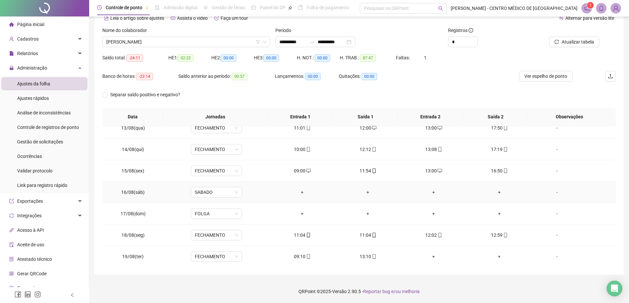
scroll to position [267, 0]
click at [214, 193] on span "SABADO" at bounding box center [216, 192] width 43 height 10
click at [206, 241] on div "Folga" at bounding box center [235, 240] width 73 height 7
click at [243, 175] on span "Sim" at bounding box center [247, 174] width 8 height 7
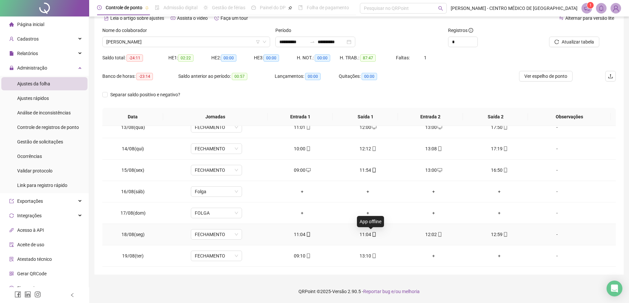
click at [372, 234] on icon "mobile" at bounding box center [374, 234] width 5 height 5
type input "**********"
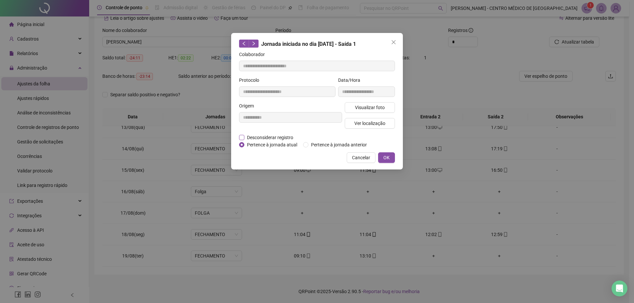
click at [278, 138] on span "Desconsiderar registro" at bounding box center [269, 137] width 51 height 7
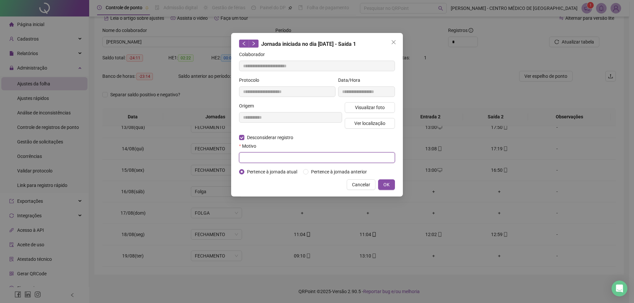
click at [283, 157] on input "text" at bounding box center [317, 157] width 156 height 11
type input "**********"
click at [391, 186] on button "OK" at bounding box center [386, 184] width 17 height 11
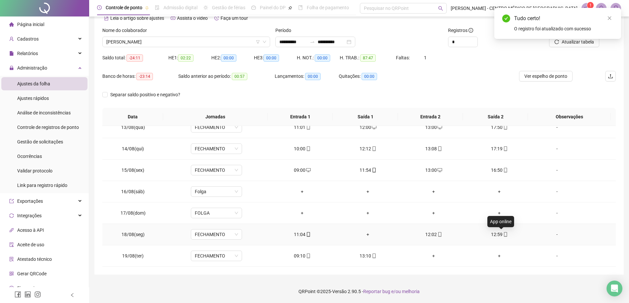
click at [504, 235] on icon "mobile" at bounding box center [505, 234] width 3 height 5
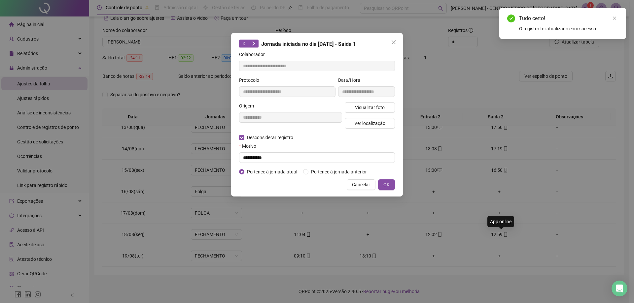
type input "**********"
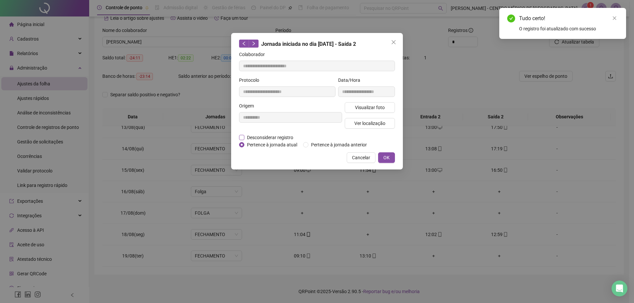
click at [272, 137] on span "Desconsiderar registro" at bounding box center [269, 137] width 51 height 7
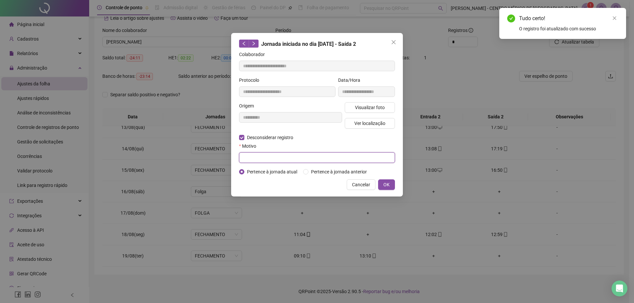
click at [265, 153] on input "text" at bounding box center [317, 157] width 156 height 11
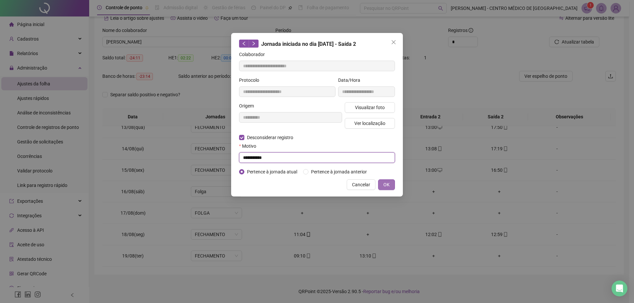
type input "**********"
click at [392, 182] on button "OK" at bounding box center [386, 184] width 17 height 11
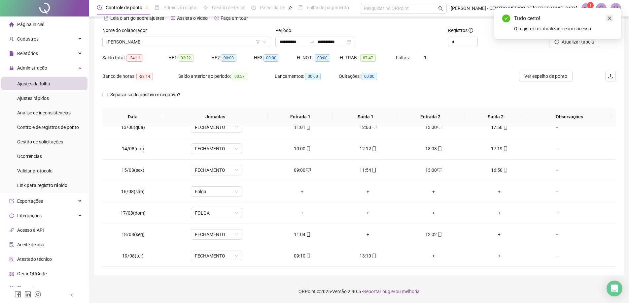
click at [610, 17] on icon "close" at bounding box center [609, 18] width 5 height 5
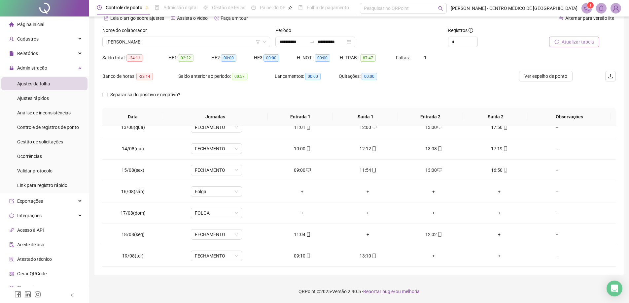
click at [586, 42] on span "Atualizar tabela" at bounding box center [577, 41] width 32 height 7
click at [576, 41] on span "Atualizar tabela" at bounding box center [577, 41] width 32 height 7
click at [497, 234] on div "+" at bounding box center [499, 234] width 55 height 7
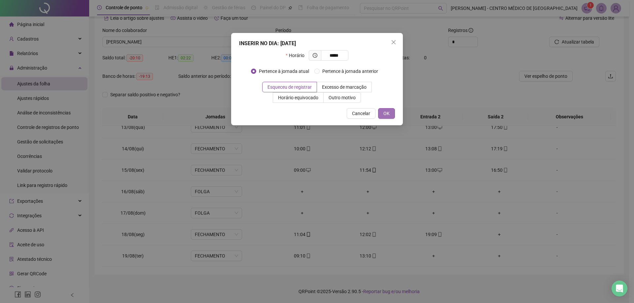
type input "*****"
click at [389, 109] on button "OK" at bounding box center [386, 113] width 17 height 11
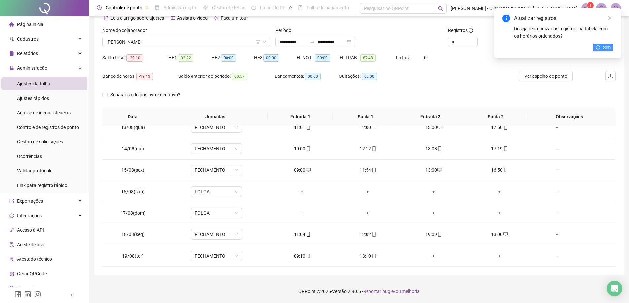
click at [595, 48] on button "Sim" at bounding box center [603, 48] width 20 height 8
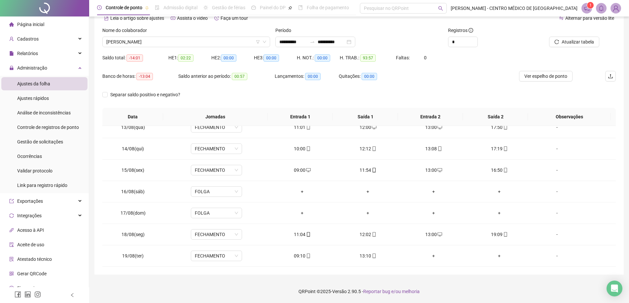
click at [588, 42] on span "Atualizar tabela" at bounding box center [577, 41] width 32 height 7
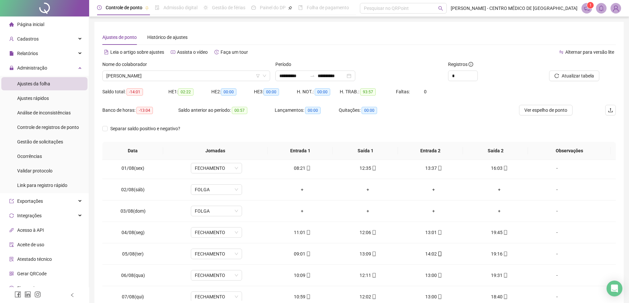
scroll to position [0, 0]
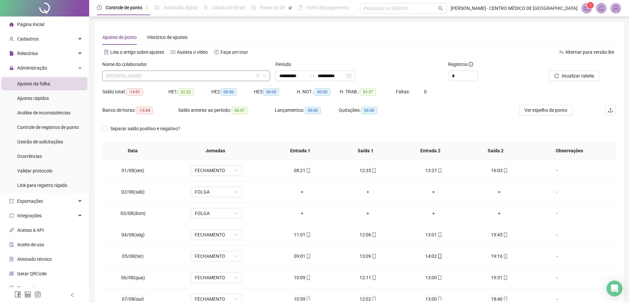
click at [172, 76] on span "[PERSON_NAME]" at bounding box center [186, 76] width 160 height 10
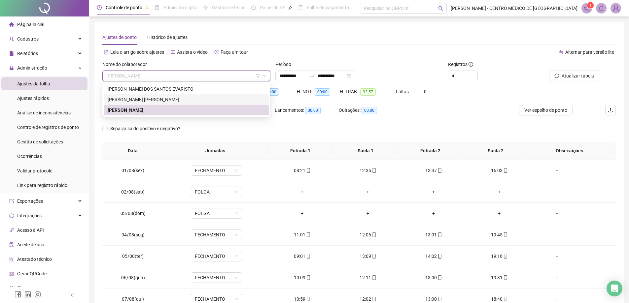
click at [145, 97] on div "[PERSON_NAME] [PERSON_NAME]" at bounding box center [186, 99] width 157 height 7
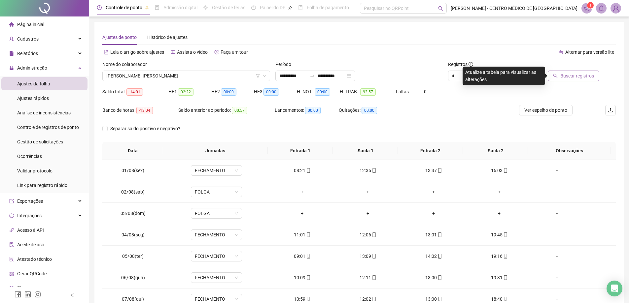
click at [572, 78] on span "Buscar registros" at bounding box center [577, 75] width 34 height 7
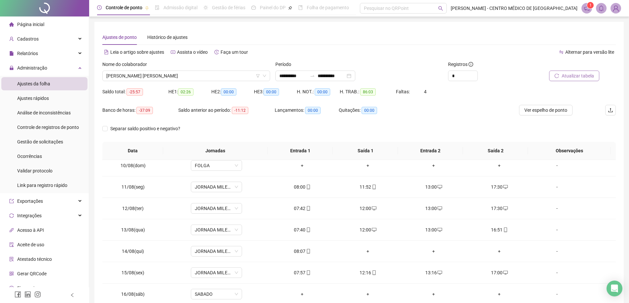
scroll to position [231, 0]
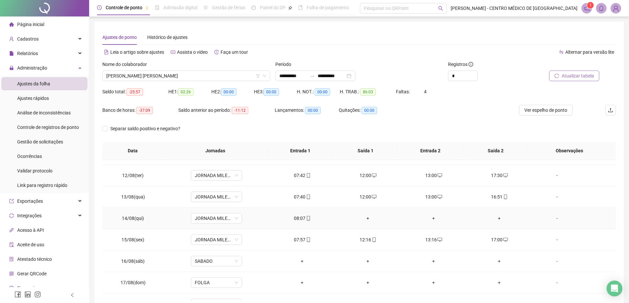
click at [367, 219] on div "+" at bounding box center [367, 218] width 55 height 7
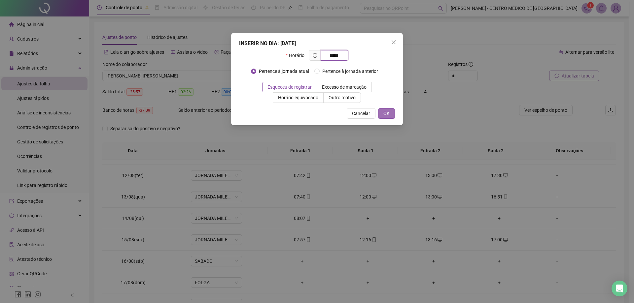
type input "*****"
click at [385, 115] on span "OK" at bounding box center [386, 113] width 6 height 7
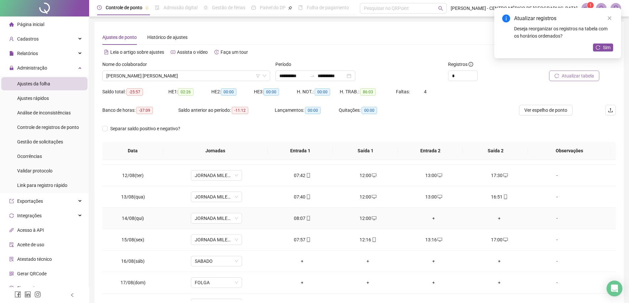
click at [431, 218] on div "+" at bounding box center [433, 218] width 55 height 7
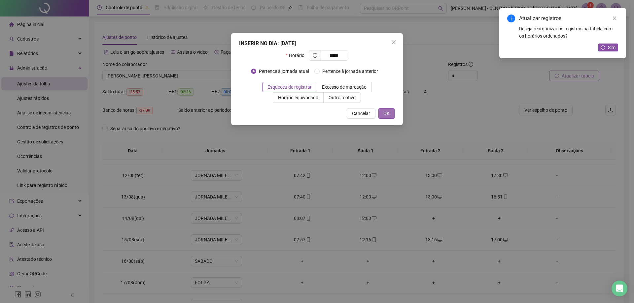
type input "*****"
click at [390, 113] on button "OK" at bounding box center [386, 113] width 17 height 11
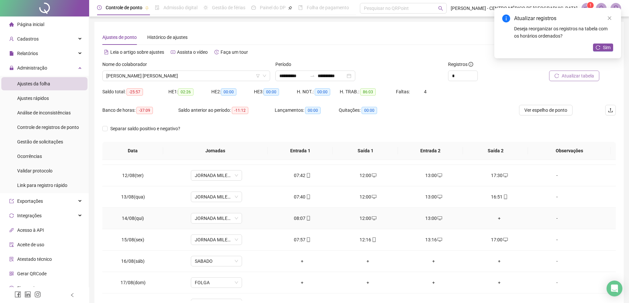
click at [497, 219] on div "+" at bounding box center [499, 218] width 55 height 7
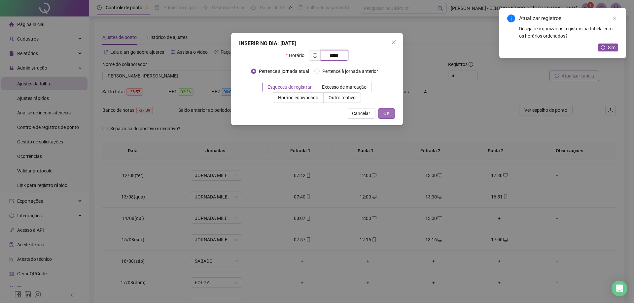
type input "*****"
click at [384, 114] on span "OK" at bounding box center [386, 113] width 6 height 7
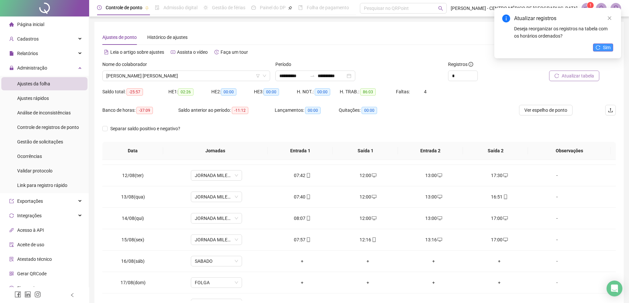
click at [609, 48] on span "Sim" at bounding box center [606, 47] width 8 height 7
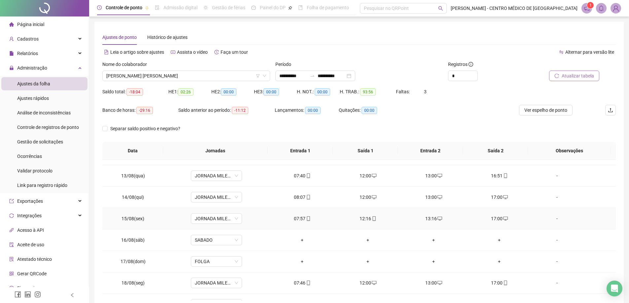
scroll to position [264, 0]
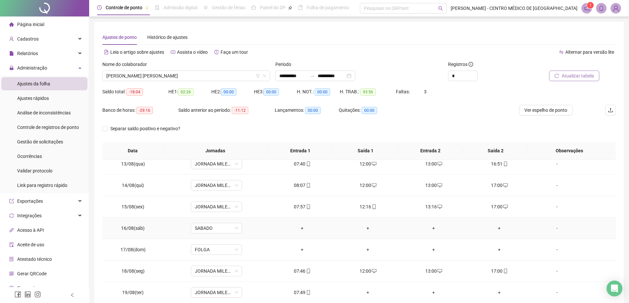
click at [301, 230] on div "+" at bounding box center [302, 228] width 55 height 7
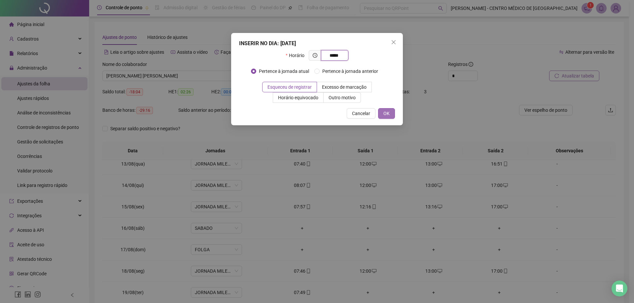
type input "*****"
click at [394, 116] on button "OK" at bounding box center [386, 113] width 17 height 11
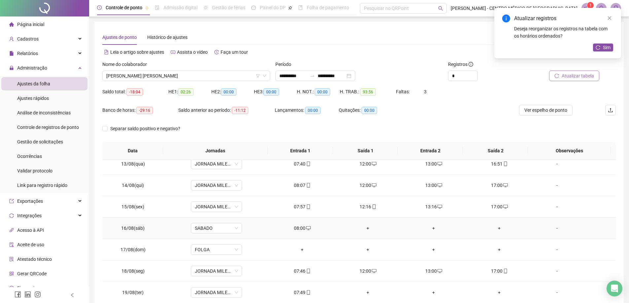
click at [366, 229] on div "+" at bounding box center [367, 228] width 55 height 7
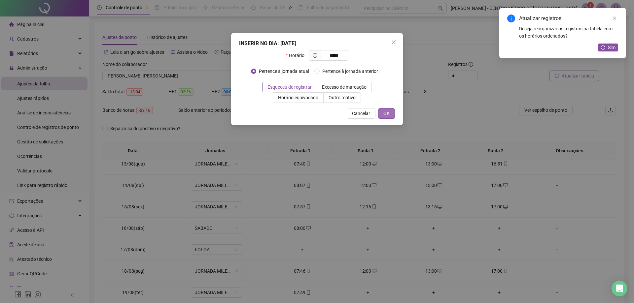
type input "*****"
click at [387, 115] on span "OK" at bounding box center [386, 113] width 6 height 7
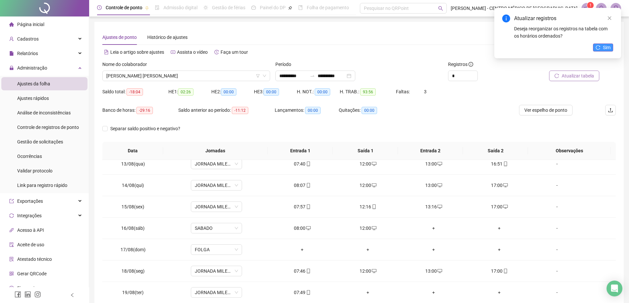
click at [604, 48] on span "Sim" at bounding box center [606, 47] width 8 height 7
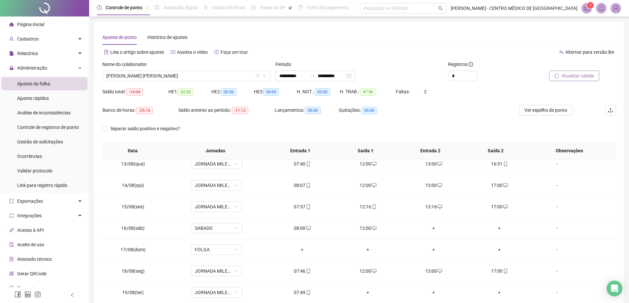
click at [592, 74] on span "Atualizar tabela" at bounding box center [577, 75] width 32 height 7
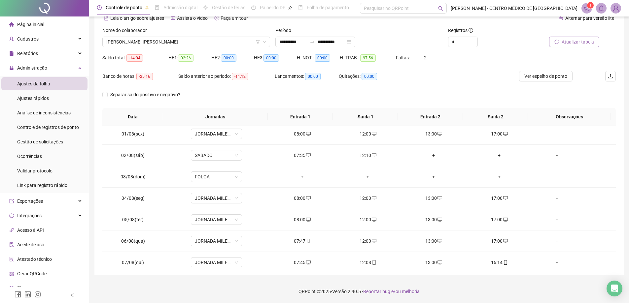
scroll to position [0, 0]
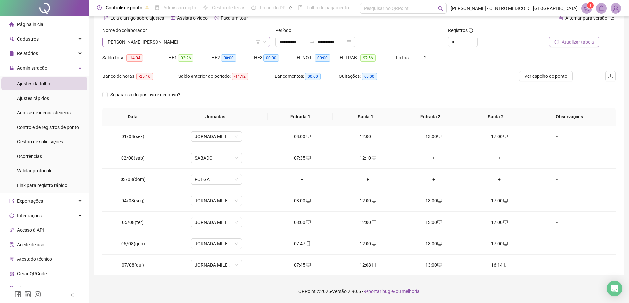
click at [131, 44] on span "[PERSON_NAME] [PERSON_NAME]" at bounding box center [186, 42] width 160 height 10
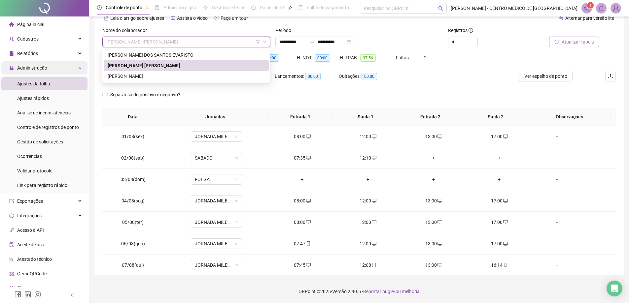
click at [32, 69] on span "Administração" at bounding box center [32, 67] width 30 height 5
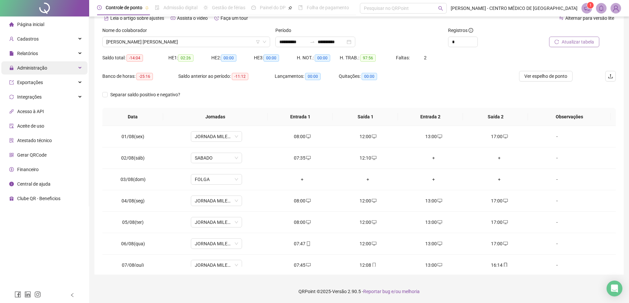
click at [32, 69] on span "Administração" at bounding box center [32, 67] width 30 height 5
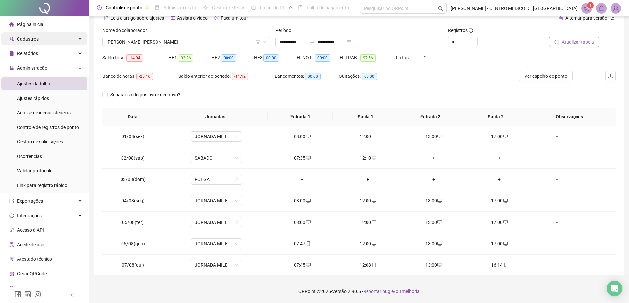
click at [32, 39] on span "Cadastros" at bounding box center [27, 38] width 21 height 5
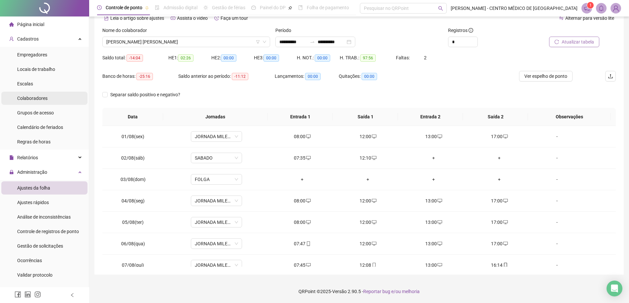
click at [38, 98] on span "Colaboradores" at bounding box center [32, 98] width 30 height 5
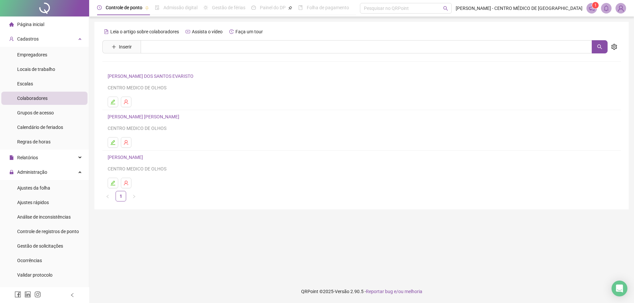
click at [138, 72] on li "[PERSON_NAME] DOS SANTOS EVARISTO CENTRO MEDICO DE OLHOS" at bounding box center [361, 90] width 518 height 41
click at [140, 75] on link "[PERSON_NAME] DOS SANTOS EVARISTO" at bounding box center [152, 76] width 88 height 5
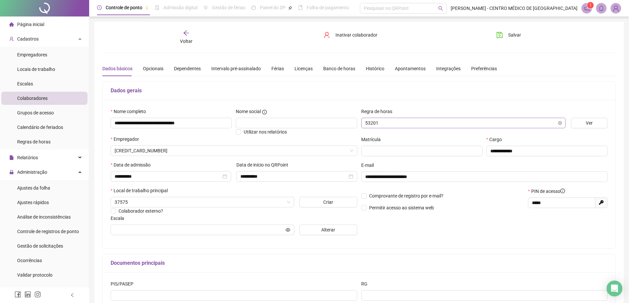
type input "**********"
click at [335, 71] on div "Banco de horas" at bounding box center [339, 68] width 32 height 7
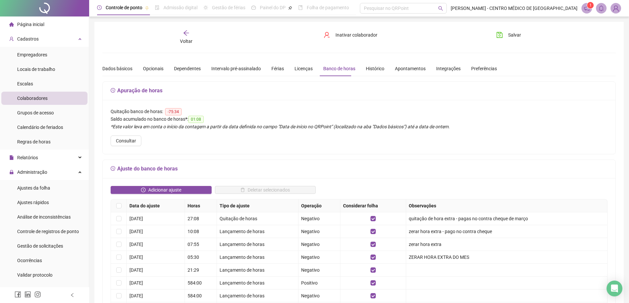
click at [181, 40] on span "Voltar" at bounding box center [186, 41] width 13 height 5
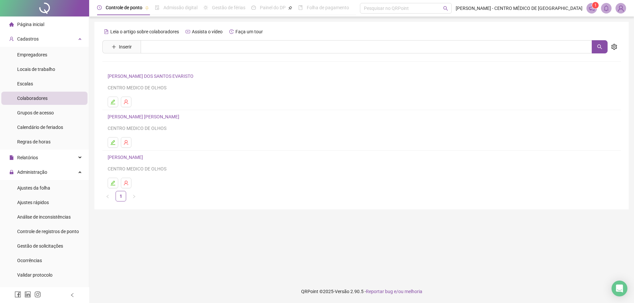
click at [147, 117] on link "[PERSON_NAME] [PERSON_NAME]" at bounding box center [145, 116] width 74 height 5
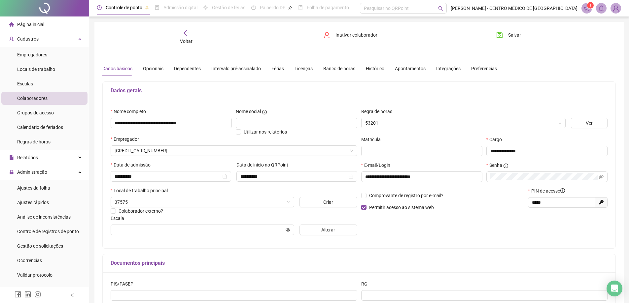
type input "**********"
click at [338, 69] on div "Banco de horas" at bounding box center [339, 68] width 32 height 7
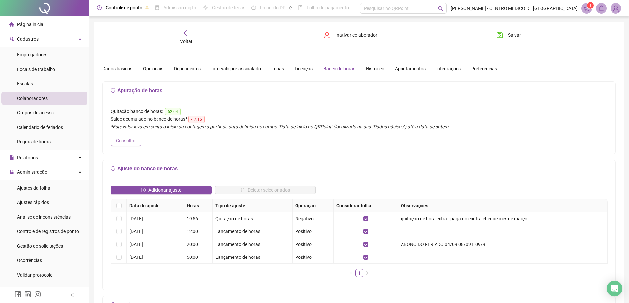
click at [129, 139] on span "Consultar" at bounding box center [126, 140] width 20 height 7
click at [186, 34] on icon "arrow-left" at bounding box center [186, 33] width 7 height 7
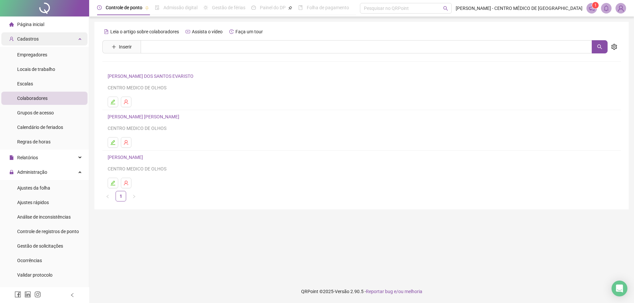
click at [37, 43] on div "Cadastros" at bounding box center [44, 38] width 86 height 13
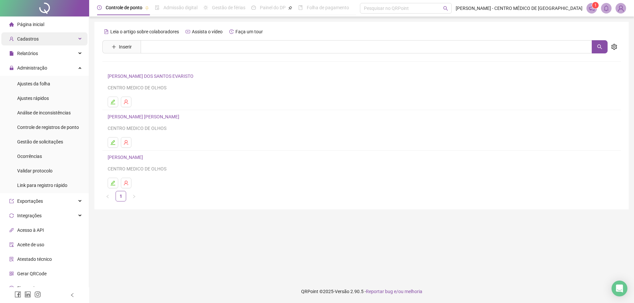
click at [37, 43] on div "Cadastros" at bounding box center [44, 38] width 86 height 13
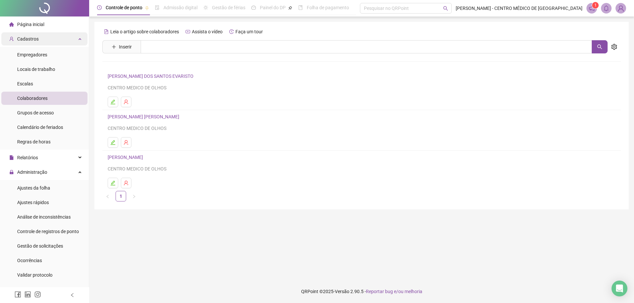
click at [37, 43] on div "Cadastros" at bounding box center [44, 38] width 86 height 13
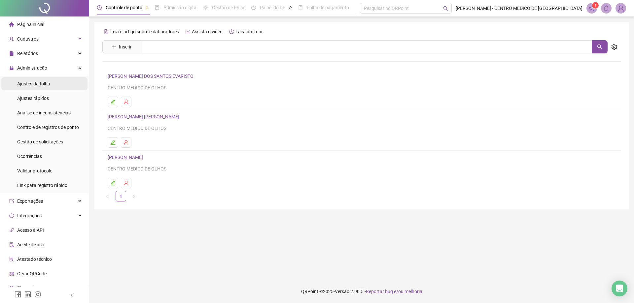
click at [31, 84] on span "Ajustes da folha" at bounding box center [33, 83] width 33 height 5
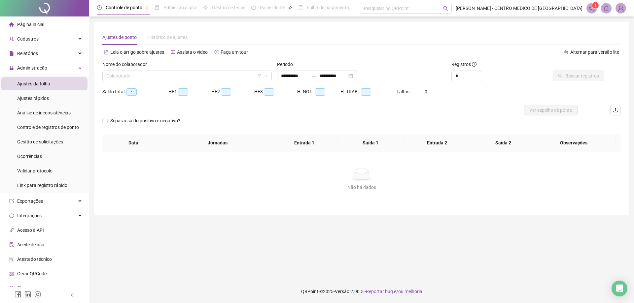
type input "**********"
click at [38, 83] on span "Ajustes da folha" at bounding box center [33, 83] width 33 height 5
click at [37, 69] on span "Administração" at bounding box center [32, 67] width 30 height 5
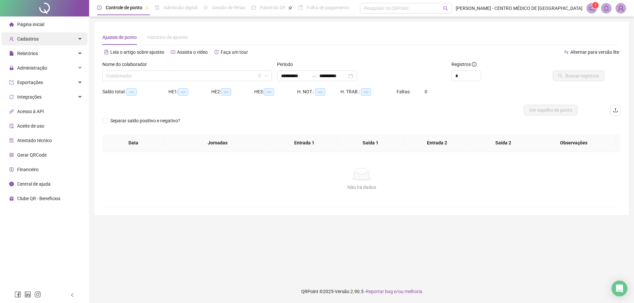
click at [30, 39] on span "Cadastros" at bounding box center [27, 38] width 21 height 5
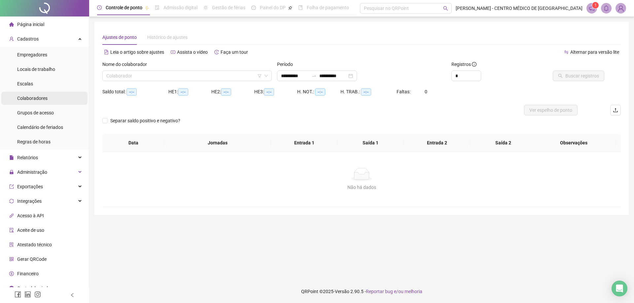
click at [33, 98] on span "Colaboradores" at bounding box center [32, 98] width 30 height 5
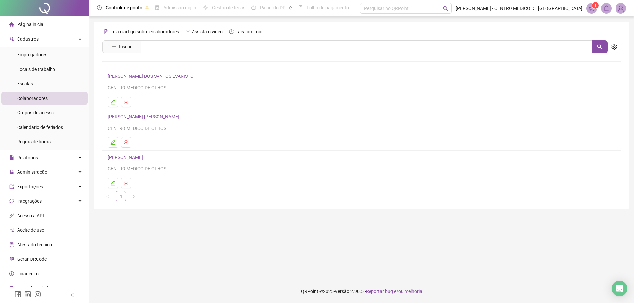
click at [119, 196] on link "1" at bounding box center [121, 196] width 10 height 10
click at [237, 195] on ul "1" at bounding box center [361, 196] width 518 height 11
click at [145, 157] on link "[PERSON_NAME]" at bounding box center [126, 157] width 37 height 5
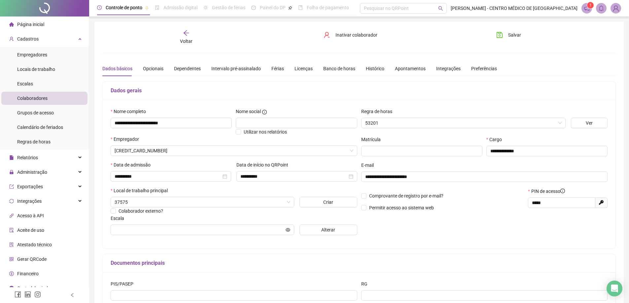
type input "**********"
click at [337, 68] on div "Banco de horas" at bounding box center [339, 68] width 32 height 7
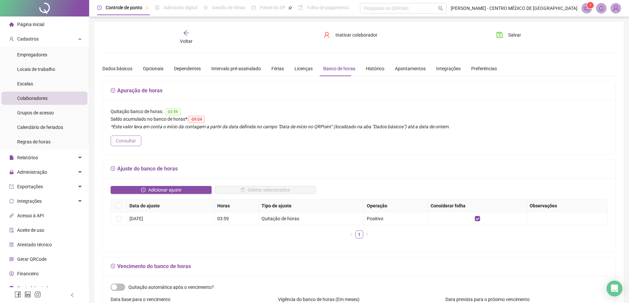
click at [124, 138] on span "Consultar" at bounding box center [126, 140] width 20 height 7
click at [184, 43] on span "Voltar" at bounding box center [186, 41] width 13 height 5
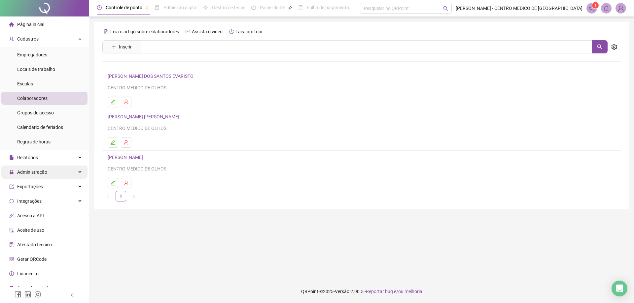
click at [46, 173] on span "Administração" at bounding box center [32, 172] width 30 height 5
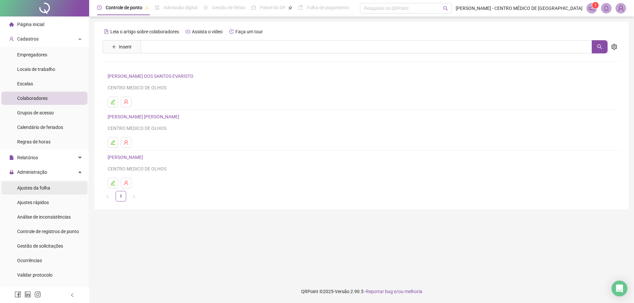
click at [46, 187] on span "Ajustes da folha" at bounding box center [33, 187] width 33 height 5
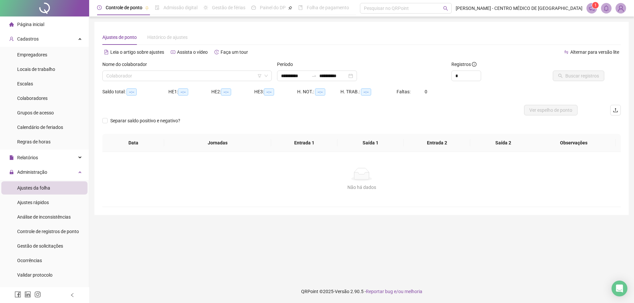
type input "**********"
click at [158, 78] on input "search" at bounding box center [183, 76] width 155 height 10
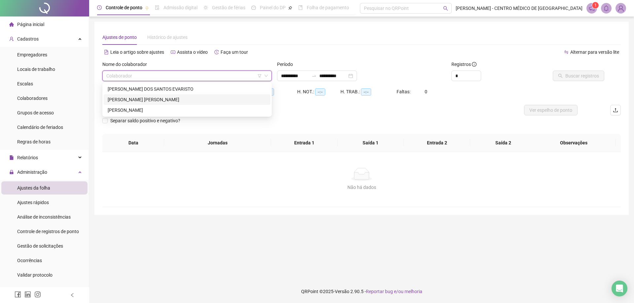
click at [136, 101] on div "[PERSON_NAME] [PERSON_NAME]" at bounding box center [187, 99] width 159 height 7
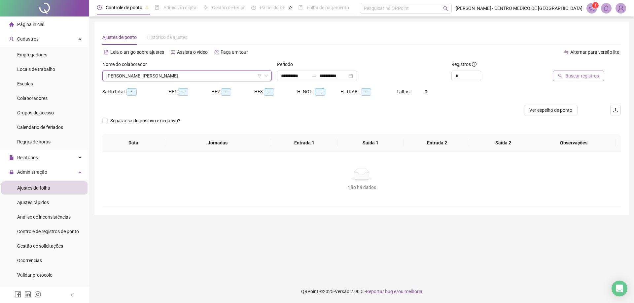
click at [594, 74] on span "Buscar registros" at bounding box center [582, 75] width 34 height 7
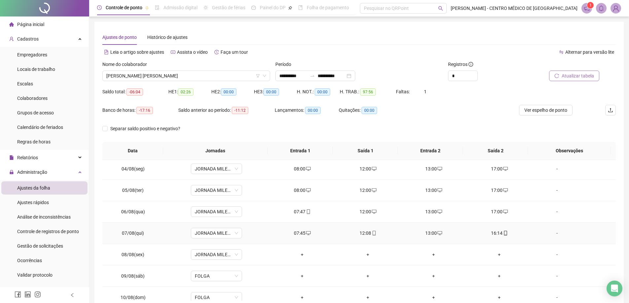
scroll to position [99, 0]
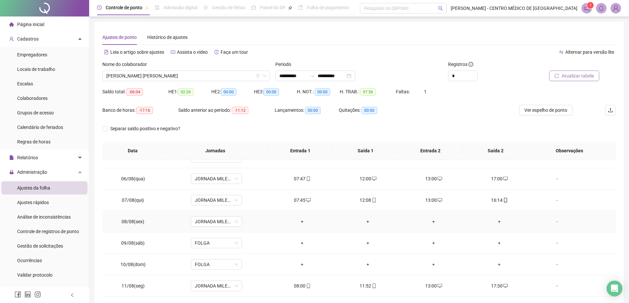
click at [299, 223] on div "+" at bounding box center [302, 221] width 55 height 7
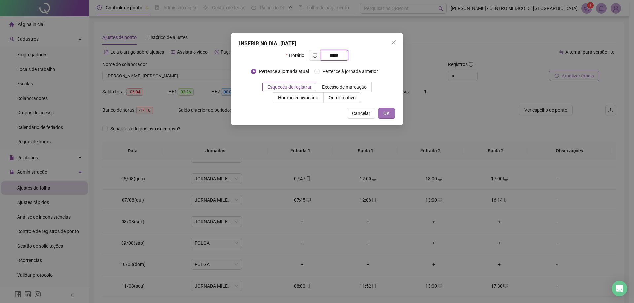
type input "*****"
click at [380, 116] on button "OK" at bounding box center [386, 113] width 17 height 11
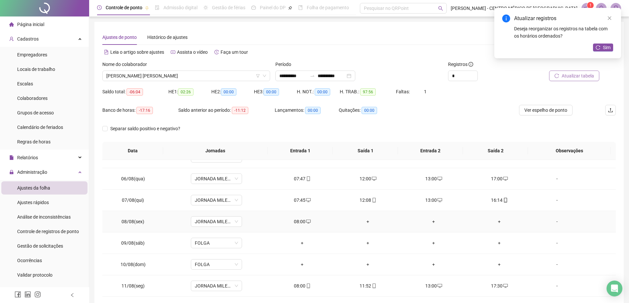
click at [368, 223] on div "+" at bounding box center [367, 221] width 55 height 7
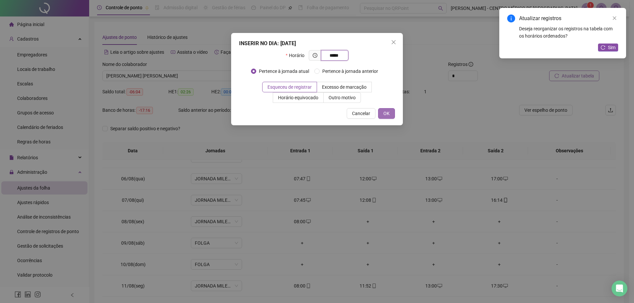
type input "*****"
click at [391, 113] on button "OK" at bounding box center [386, 113] width 17 height 11
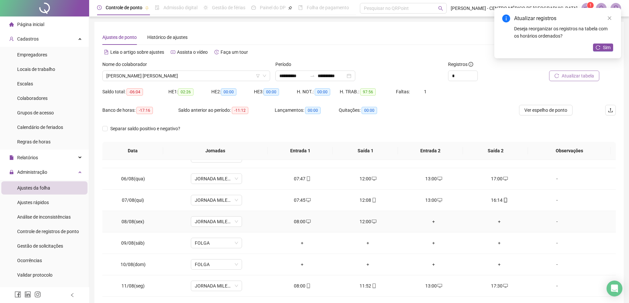
click at [428, 221] on div "+" at bounding box center [433, 221] width 55 height 7
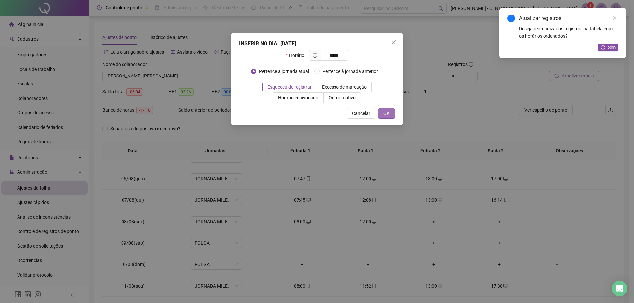
type input "*****"
click at [384, 117] on button "OK" at bounding box center [386, 113] width 17 height 11
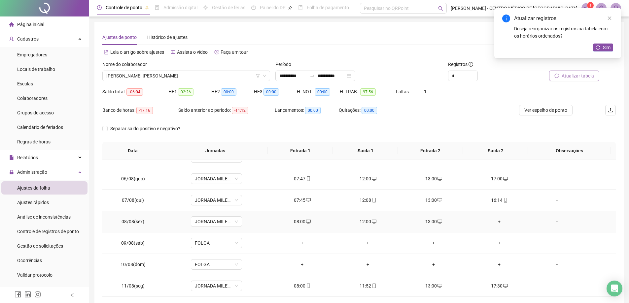
click at [496, 223] on div "+" at bounding box center [499, 221] width 55 height 7
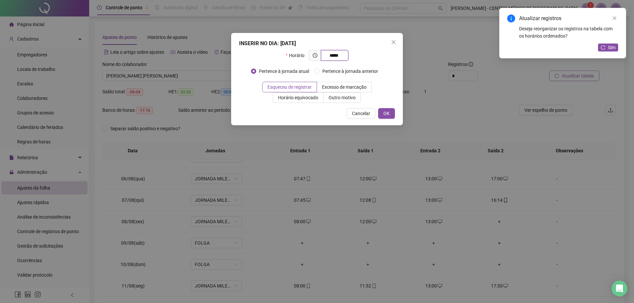
type input "*****"
click at [380, 106] on div "INSERIR NO DIA : [DATE] Horário ***** Pertence à jornada atual Pertence à jorna…" at bounding box center [317, 79] width 172 height 92
click at [389, 112] on span "OK" at bounding box center [386, 113] width 6 height 7
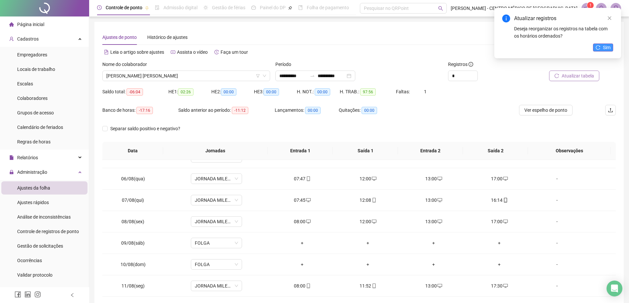
click at [602, 47] on button "Sim" at bounding box center [603, 48] width 20 height 8
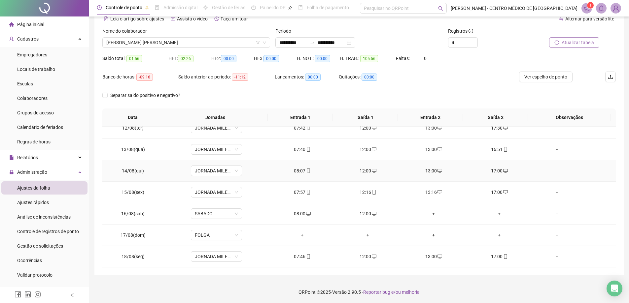
scroll to position [34, 0]
click at [306, 213] on icon "desktop" at bounding box center [308, 213] width 5 height 5
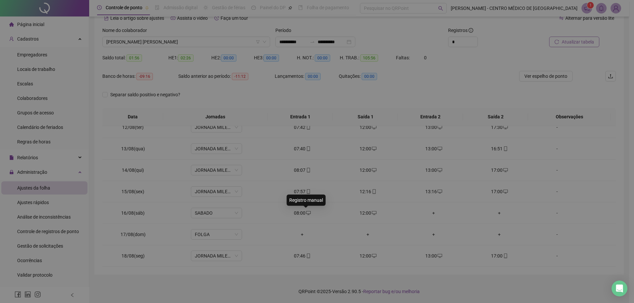
type input "**********"
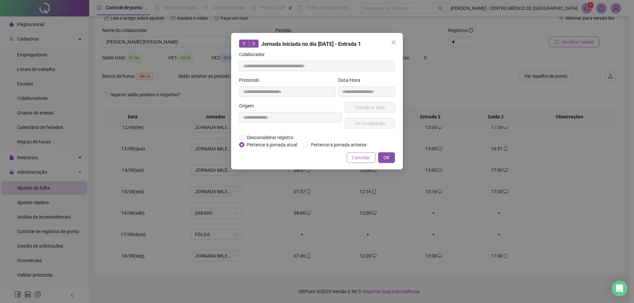
click at [352, 156] on span "Cancelar" at bounding box center [361, 157] width 18 height 7
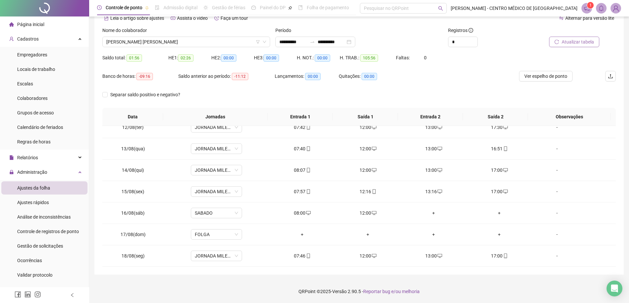
click at [576, 39] on span "Atualizar tabela" at bounding box center [577, 41] width 32 height 7
click at [172, 41] on span "[PERSON_NAME] [PERSON_NAME]" at bounding box center [186, 42] width 160 height 10
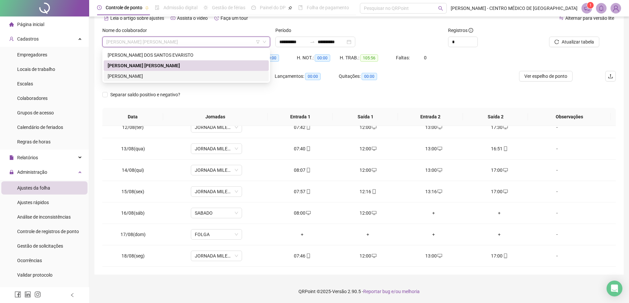
click at [154, 77] on div "[PERSON_NAME]" at bounding box center [186, 76] width 157 height 7
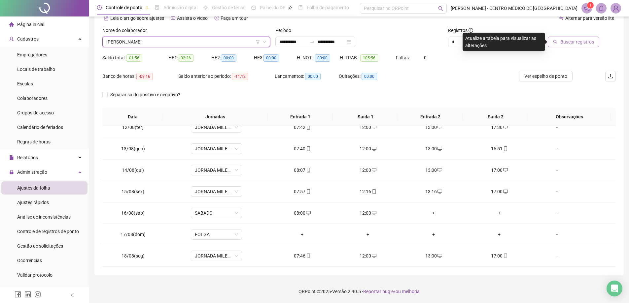
click at [596, 43] on button "Buscar registros" at bounding box center [572, 42] width 51 height 11
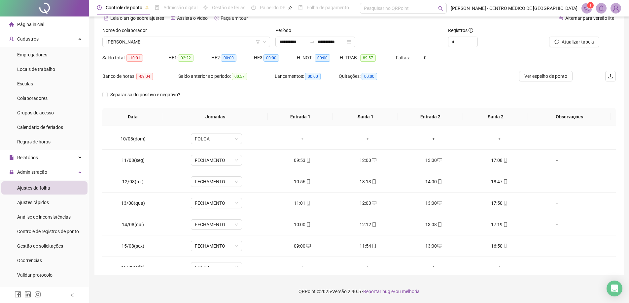
scroll to position [179, 0]
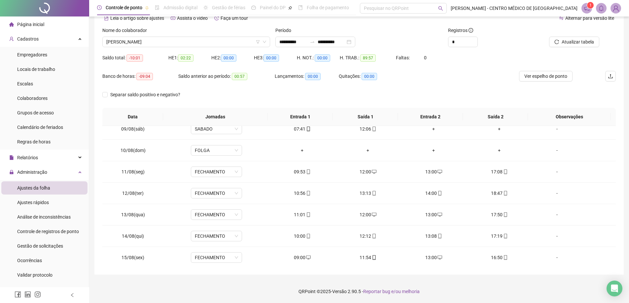
click at [44, 26] on li "Página inicial" at bounding box center [44, 24] width 86 height 13
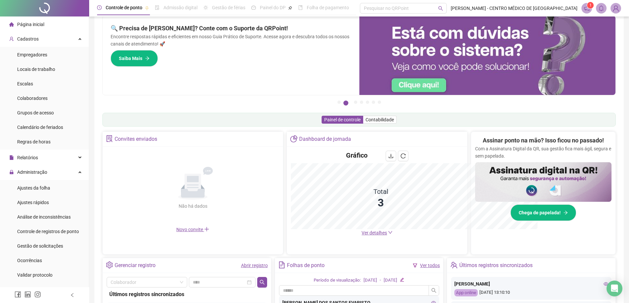
scroll to position [34, 0]
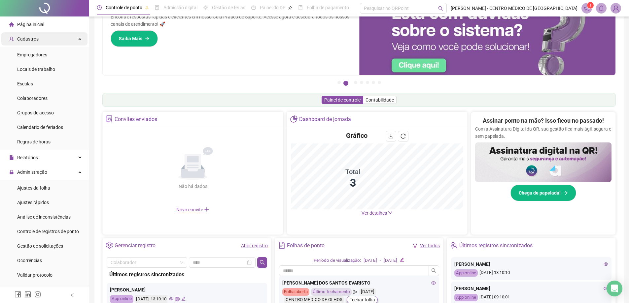
click at [28, 38] on span "Cadastros" at bounding box center [27, 38] width 21 height 5
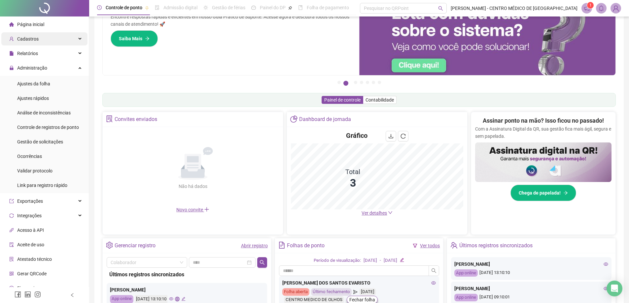
click at [28, 38] on span "Cadastros" at bounding box center [27, 38] width 21 height 5
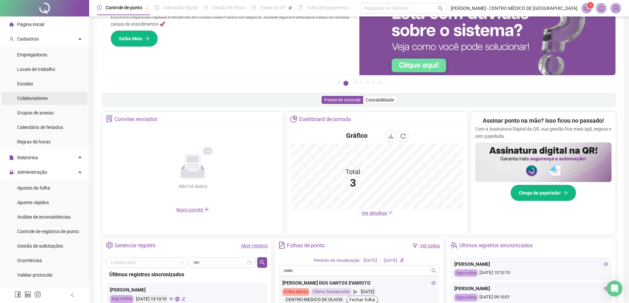
click at [34, 96] on span "Colaboradores" at bounding box center [32, 98] width 30 height 5
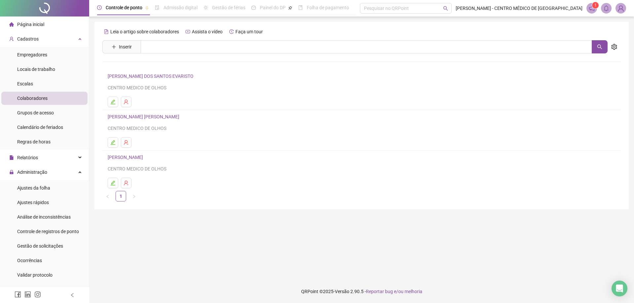
click at [150, 153] on h4 "[PERSON_NAME]" at bounding box center [361, 157] width 507 height 8
click at [151, 154] on h4 "[PERSON_NAME]" at bounding box center [361, 157] width 507 height 8
click at [145, 155] on link "[PERSON_NAME]" at bounding box center [126, 157] width 37 height 5
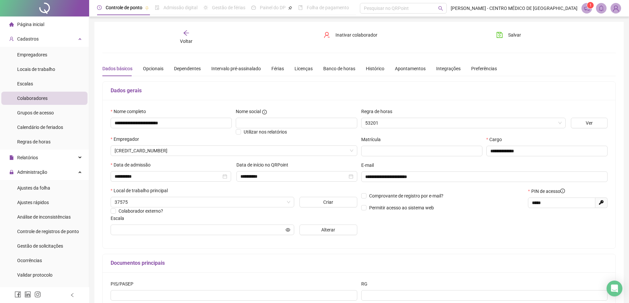
type input "**********"
click at [338, 69] on div "Banco de horas" at bounding box center [339, 68] width 32 height 7
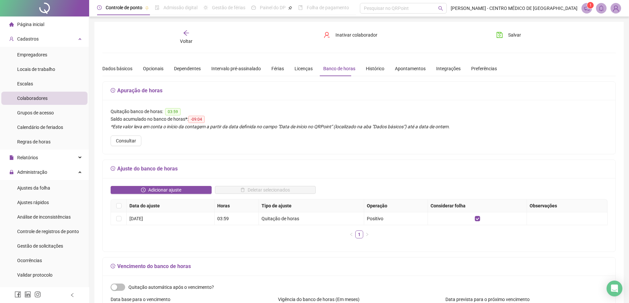
click at [187, 40] on span "Voltar" at bounding box center [186, 41] width 13 height 5
